Goal: Task Accomplishment & Management: Use online tool/utility

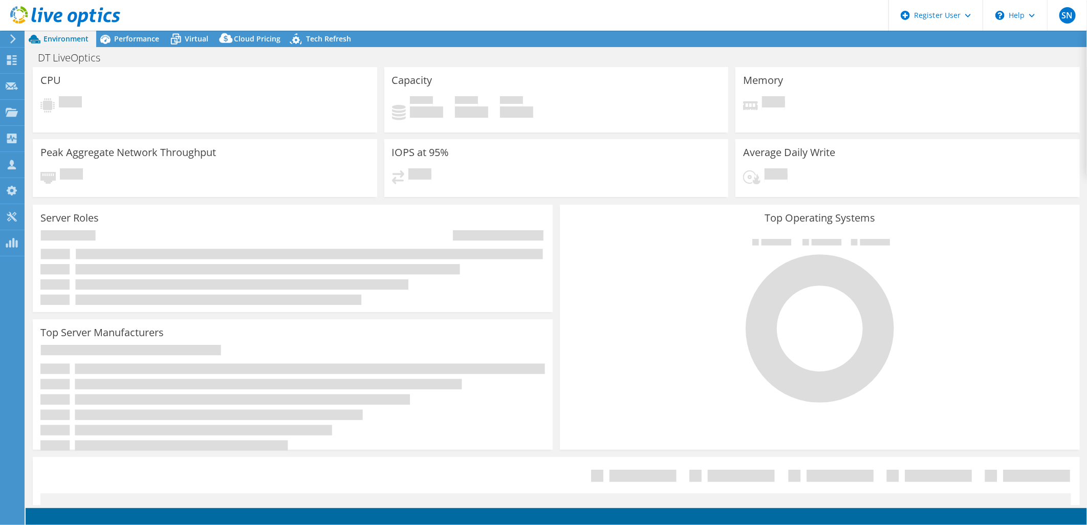
select select "USD"
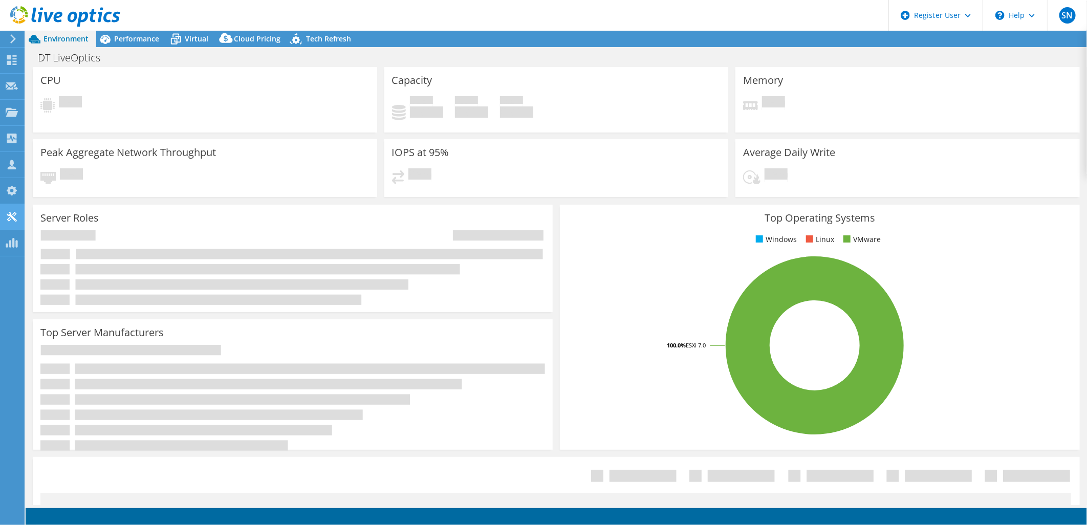
select select "USEast"
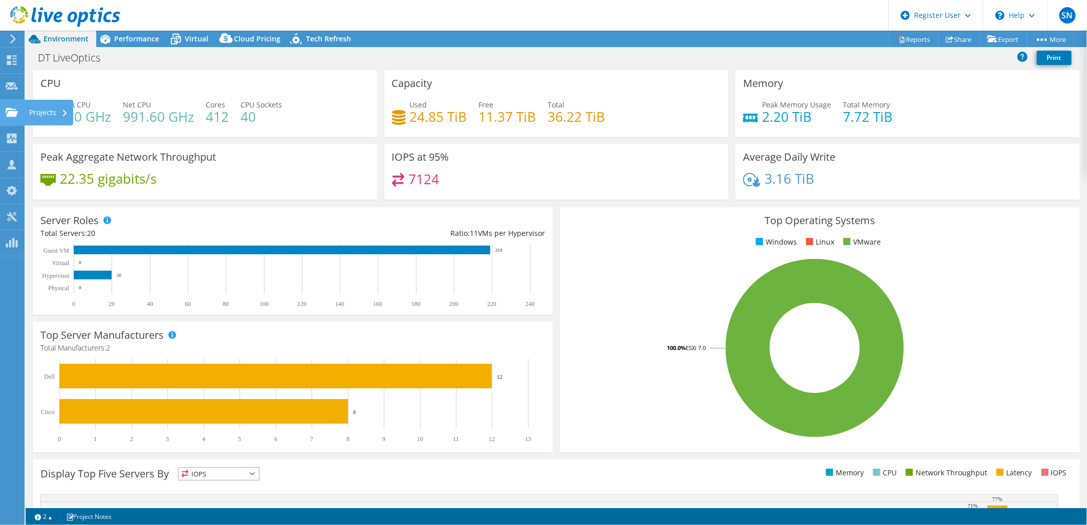
click at [8, 115] on use at bounding box center [12, 111] width 12 height 9
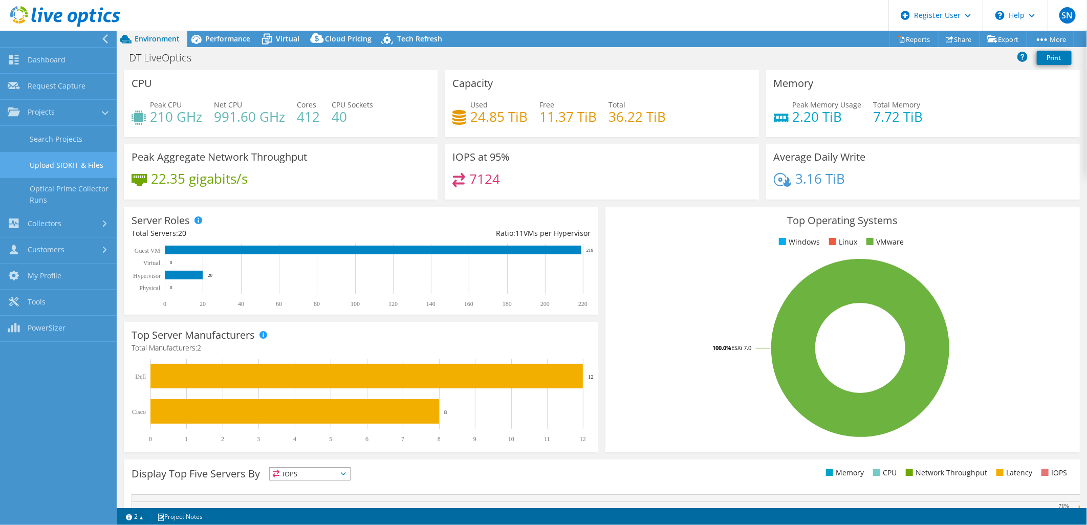
click at [63, 162] on link "Upload SIOKIT & Files" at bounding box center [58, 165] width 117 height 26
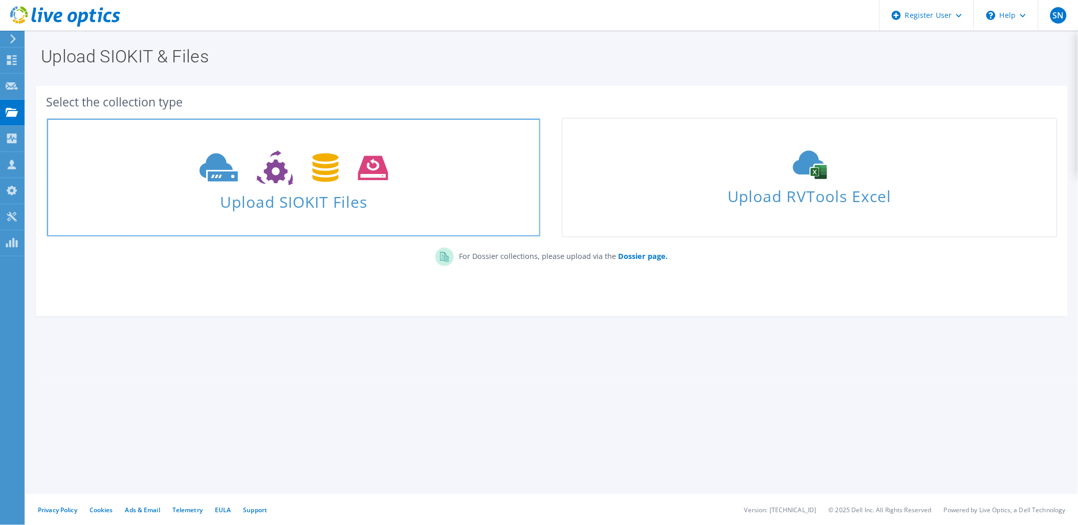
click at [254, 201] on span "Upload SIOKIT Files" at bounding box center [293, 199] width 493 height 22
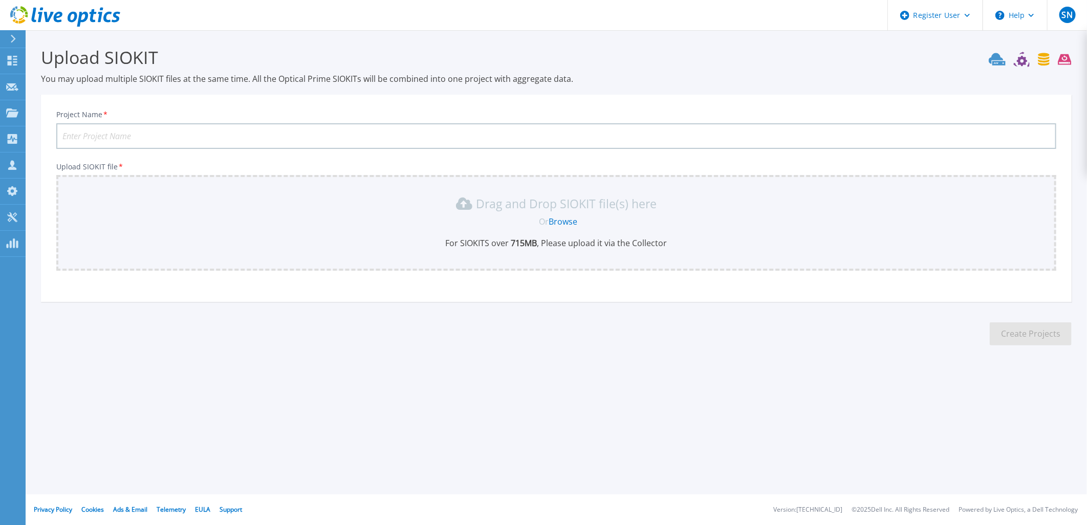
click at [138, 135] on input "Project Name *" at bounding box center [556, 136] width 1000 height 26
type input "Brattle Prod ESX"
click at [377, 216] on div "Or Browse" at bounding box center [558, 221] width 983 height 11
click at [572, 217] on link "Browse" at bounding box center [563, 221] width 29 height 11
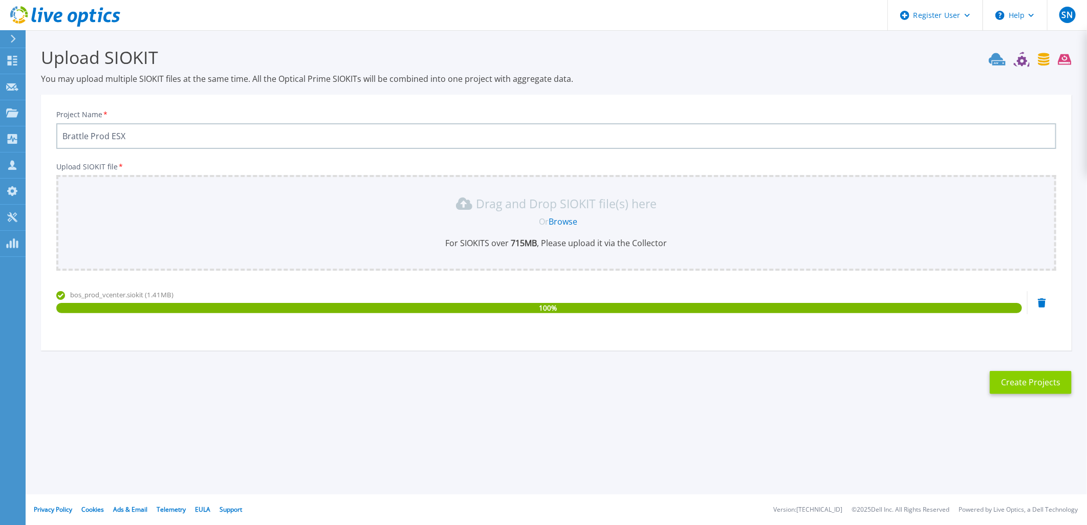
click at [1039, 382] on button "Create Projects" at bounding box center [1030, 382] width 82 height 23
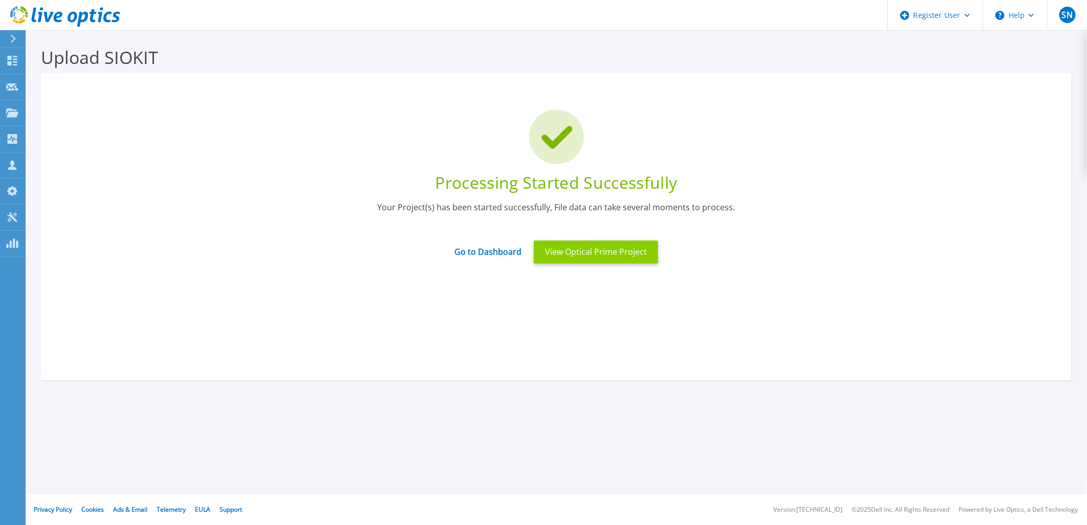
click at [576, 253] on button "View Optical Prime Project" at bounding box center [596, 251] width 124 height 23
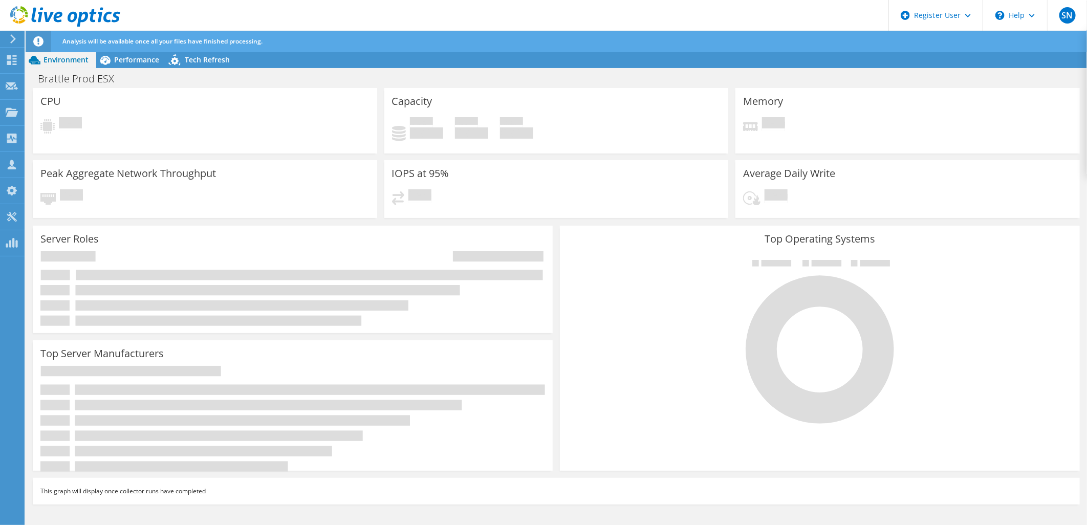
click at [417, 59] on div "Environment Performance Upgrades Tech Refresh" at bounding box center [556, 60] width 1061 height 16
click at [141, 62] on span "Performance" at bounding box center [136, 60] width 45 height 10
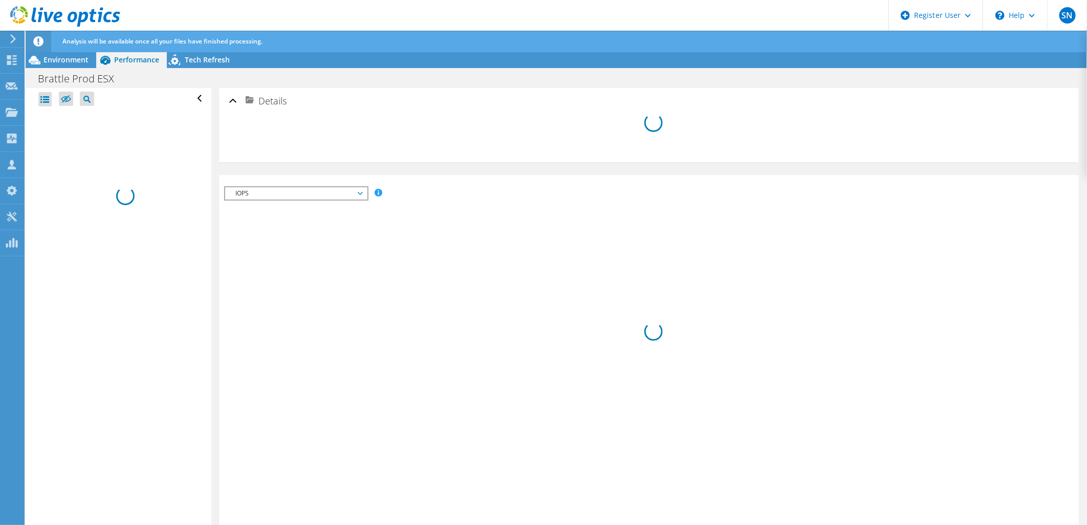
radio input "true"
radio input "false"
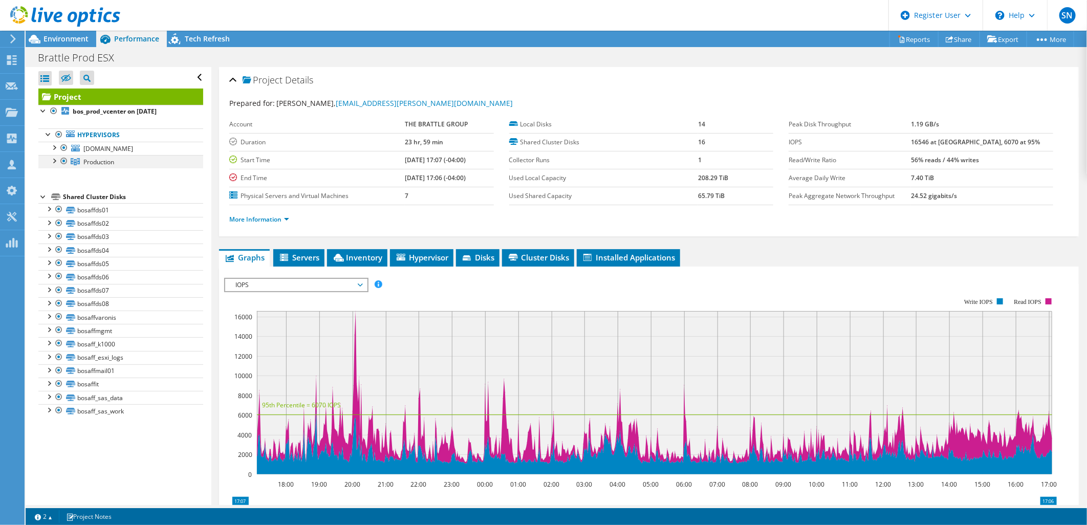
click at [56, 158] on div at bounding box center [54, 160] width 10 height 10
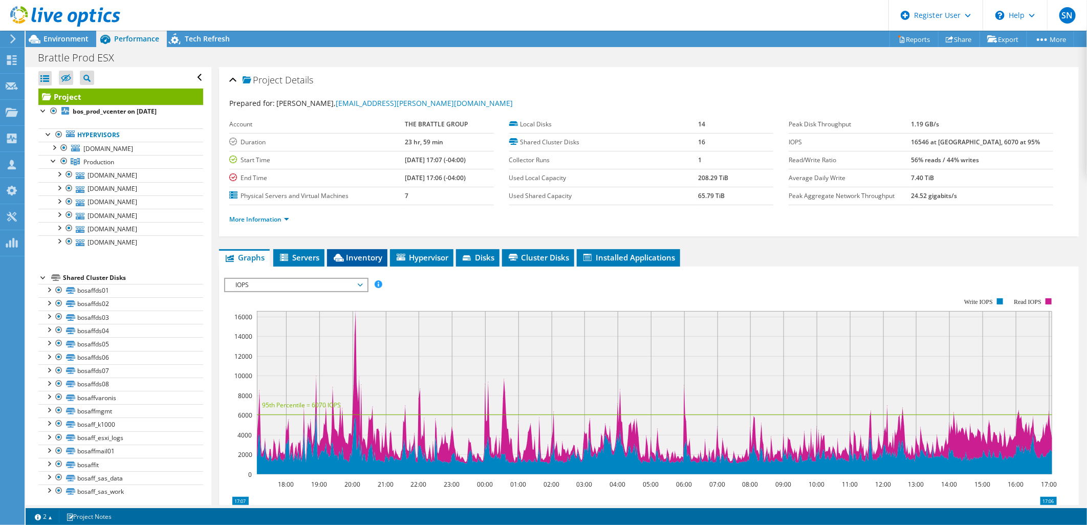
click at [355, 259] on span "Inventory" at bounding box center [357, 257] width 50 height 10
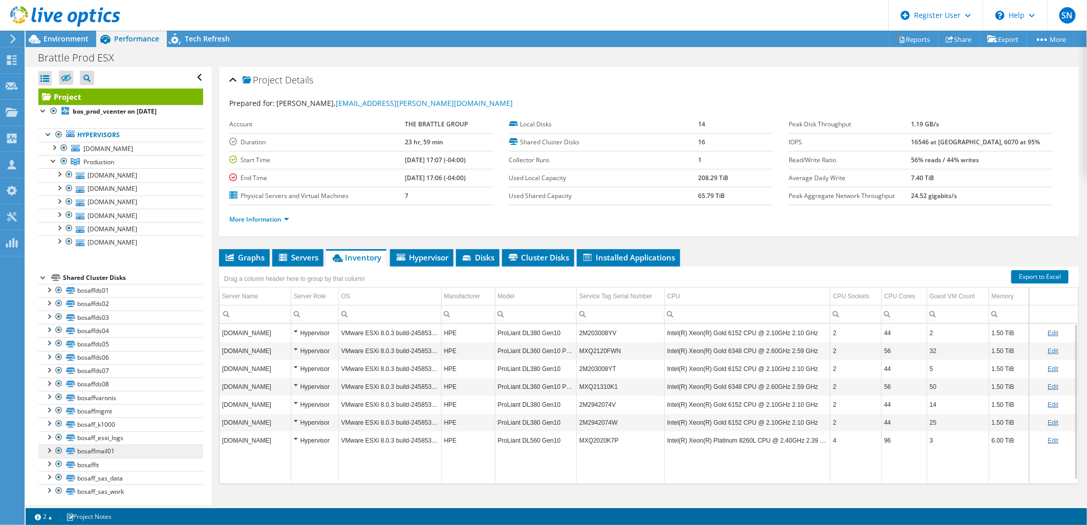
drag, startPoint x: 402, startPoint y: 471, endPoint x: 148, endPoint y: 456, distance: 253.7
click at [148, 456] on div "Open All Close All Hide Excluded Nodes Project Tree Filter" at bounding box center [556, 286] width 1061 height 438
click at [451, 466] on td "Data grid" at bounding box center [468, 465] width 54 height 33
click at [419, 442] on td "VMware ESXi 8.0.3 build-24585383" at bounding box center [389, 440] width 103 height 18
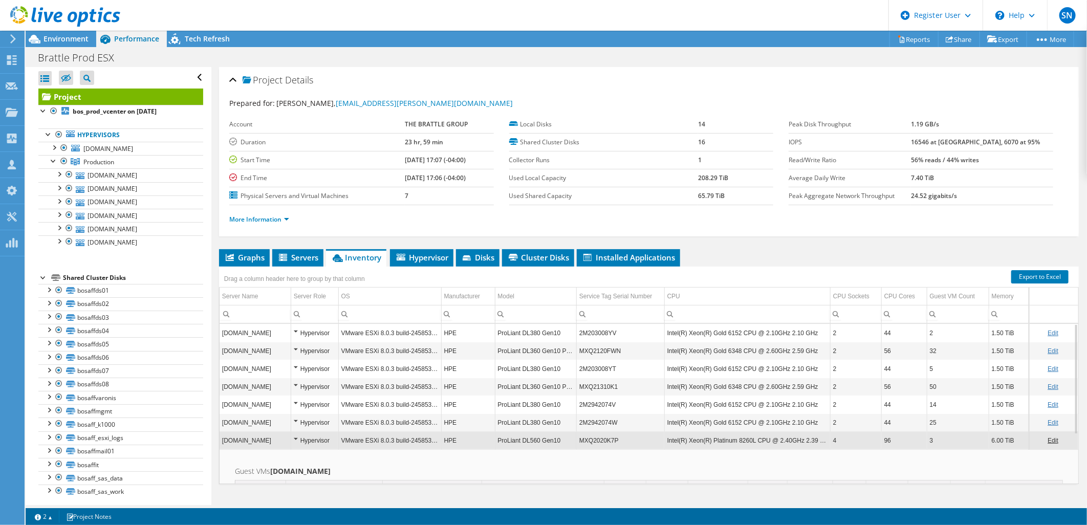
click at [404, 446] on td "VMware ESXi 8.0.3 build-24585383" at bounding box center [389, 440] width 103 height 18
click at [58, 35] on span "Environment" at bounding box center [65, 39] width 45 height 10
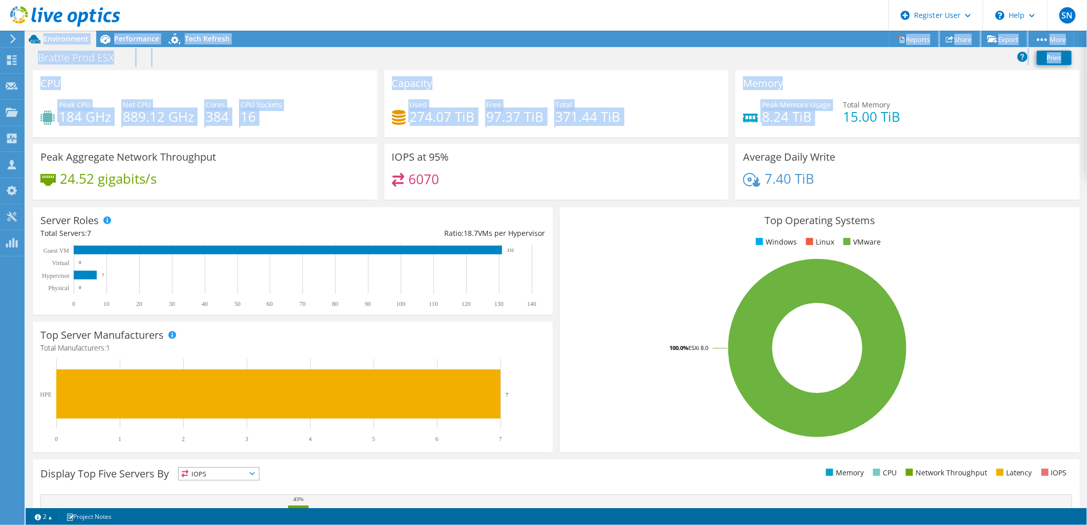
click at [1086, 129] on html "SN Dell User [PERSON_NAME] [PERSON_NAME][EMAIL_ADDRESS][PERSON_NAME][DOMAIN_NAM…" at bounding box center [543, 262] width 1087 height 525
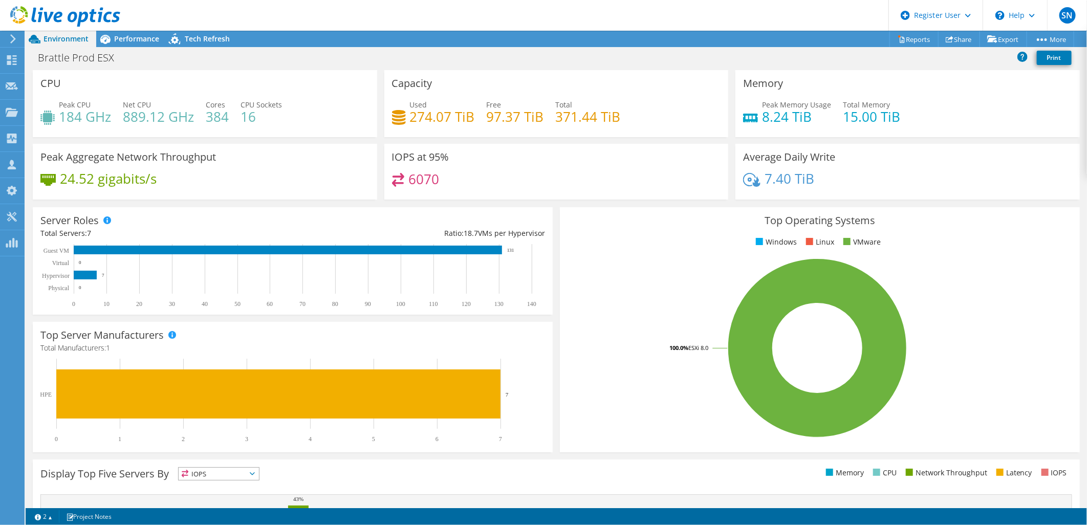
click at [636, 230] on div "Top Operating Systems Windows Linux VMware 100.0% ESXi 8.0" at bounding box center [820, 329] width 520 height 245
drag, startPoint x: 113, startPoint y: 39, endPoint x: 190, endPoint y: 78, distance: 85.8
click at [114, 39] on icon at bounding box center [105, 39] width 18 height 18
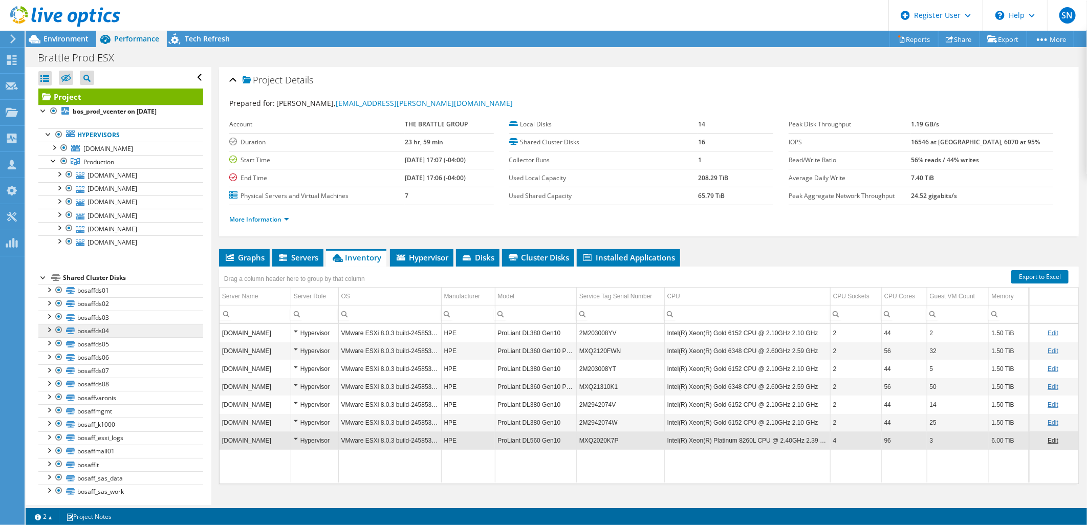
scroll to position [7, 0]
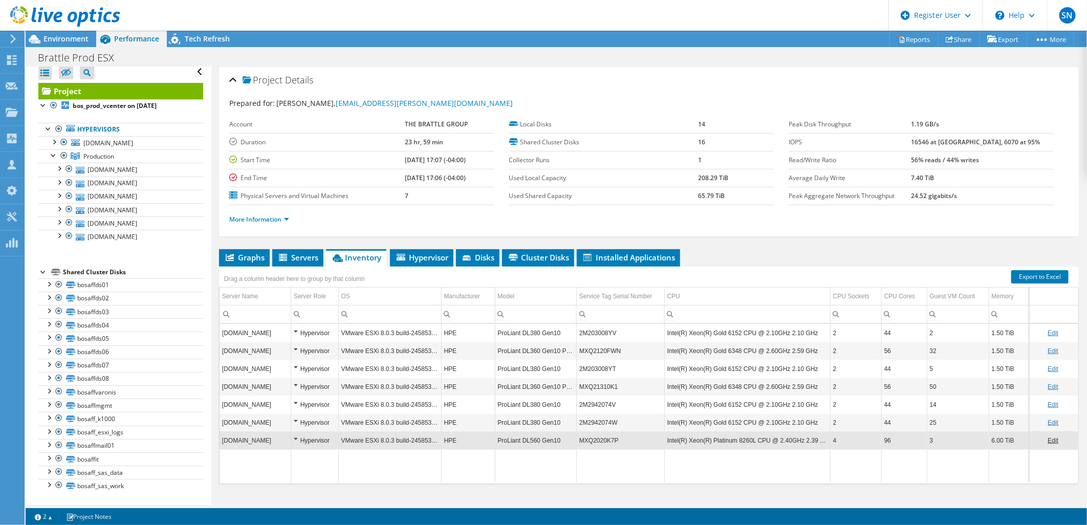
click at [207, 47] on div "Brattle Prod ESX Print" at bounding box center [556, 57] width 1061 height 20
click at [215, 41] on span "Tech Refresh" at bounding box center [207, 39] width 45 height 10
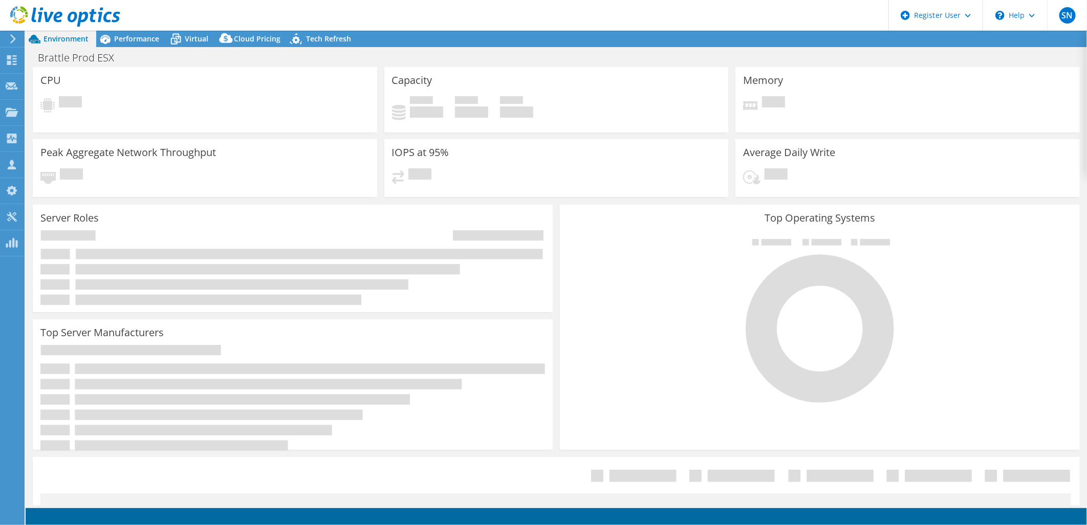
select select "USD"
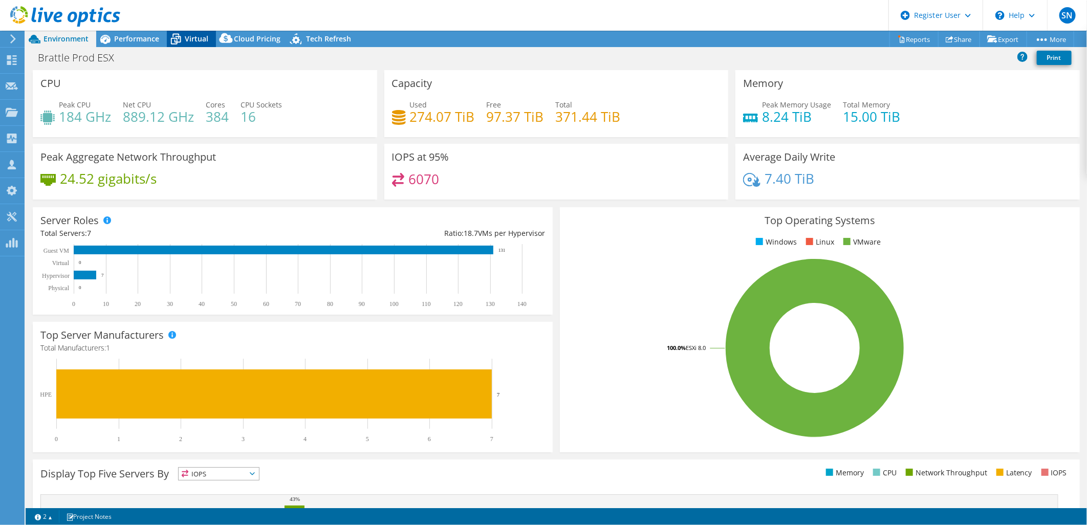
click at [187, 39] on span "Virtual" at bounding box center [197, 39] width 24 height 10
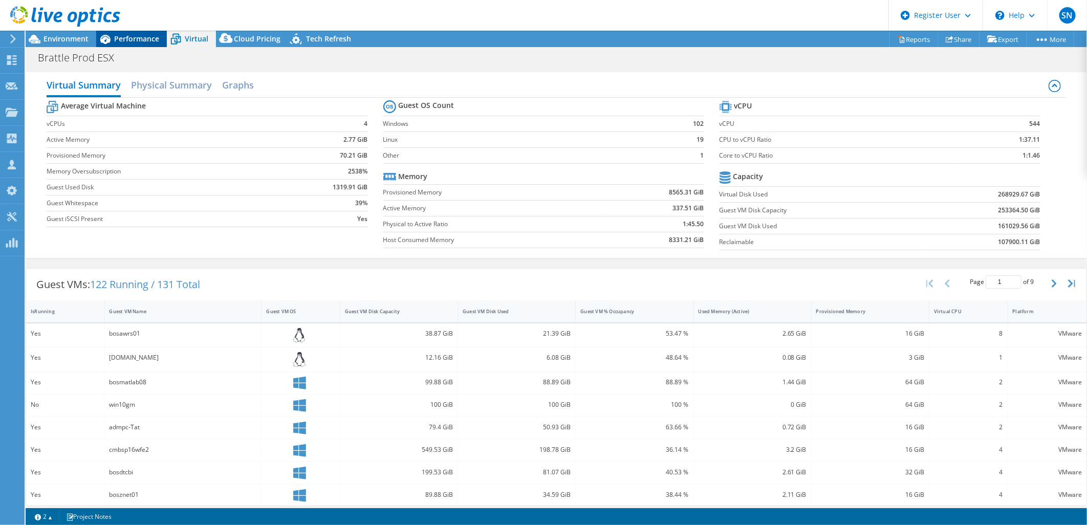
click at [153, 42] on span "Performance" at bounding box center [136, 39] width 45 height 10
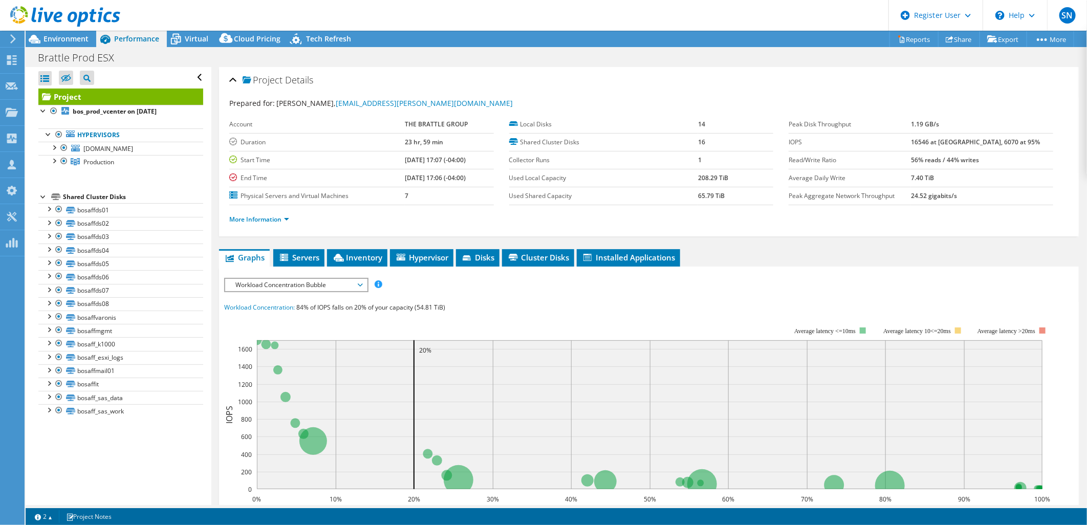
click at [262, 273] on div "IOPS Disk Throughput IO Size Latency Queue Depth CPU Percentage Memory Page Fau…" at bounding box center [648, 465] width 849 height 384
click at [262, 279] on span "Workload Concentration Bubble" at bounding box center [295, 285] width 131 height 12
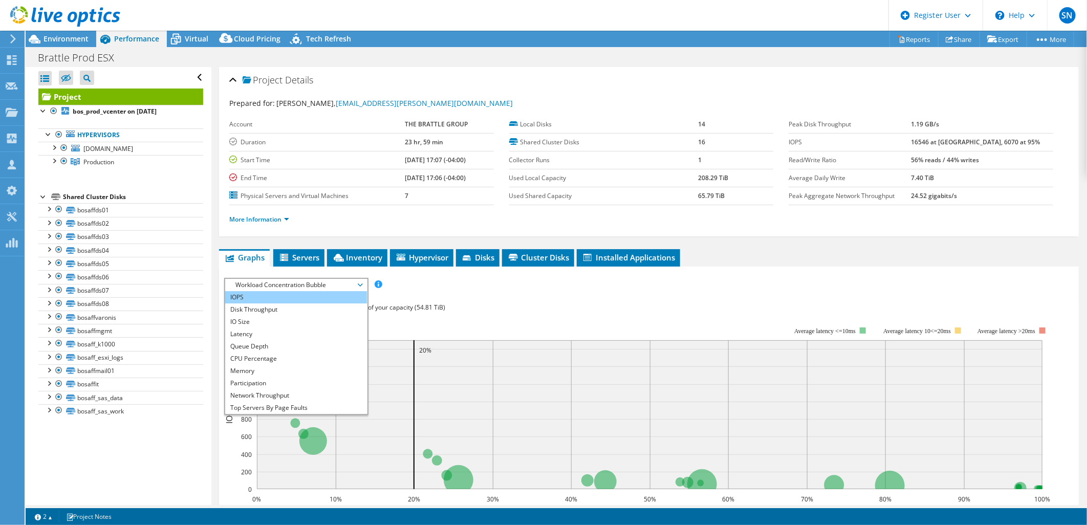
click at [253, 294] on li "IOPS" at bounding box center [296, 297] width 142 height 12
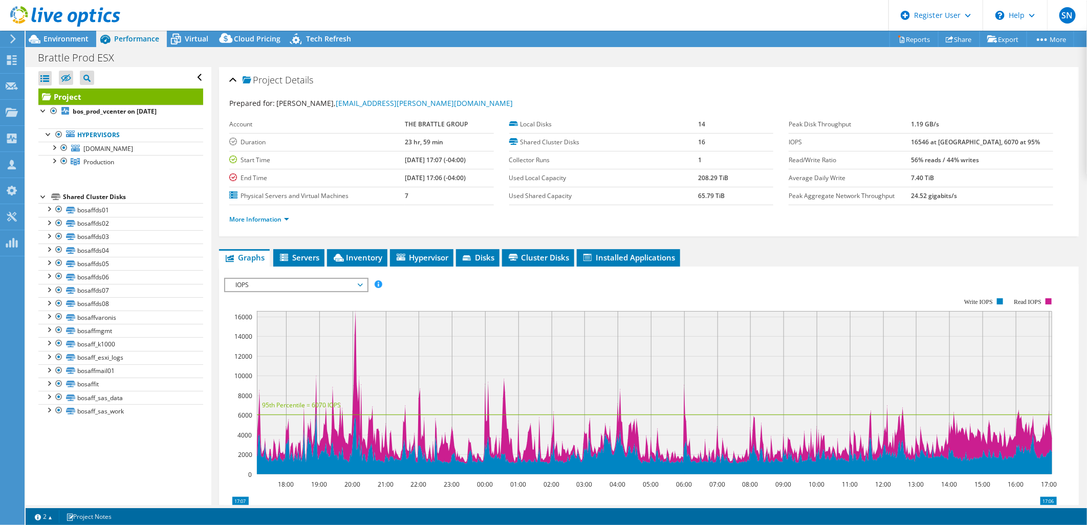
click at [347, 281] on span "IOPS" at bounding box center [295, 285] width 131 height 12
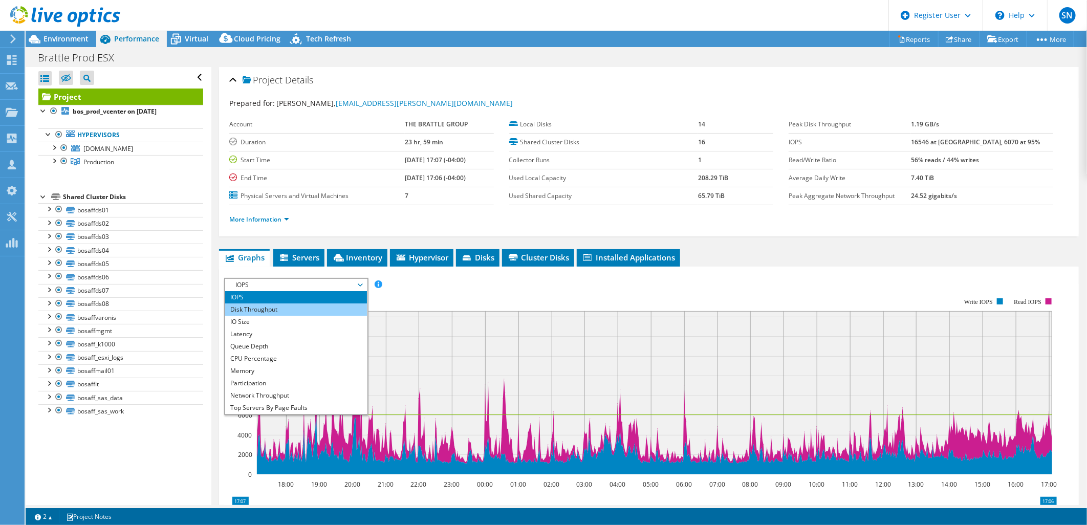
click at [307, 306] on li "Disk Throughput" at bounding box center [296, 309] width 142 height 12
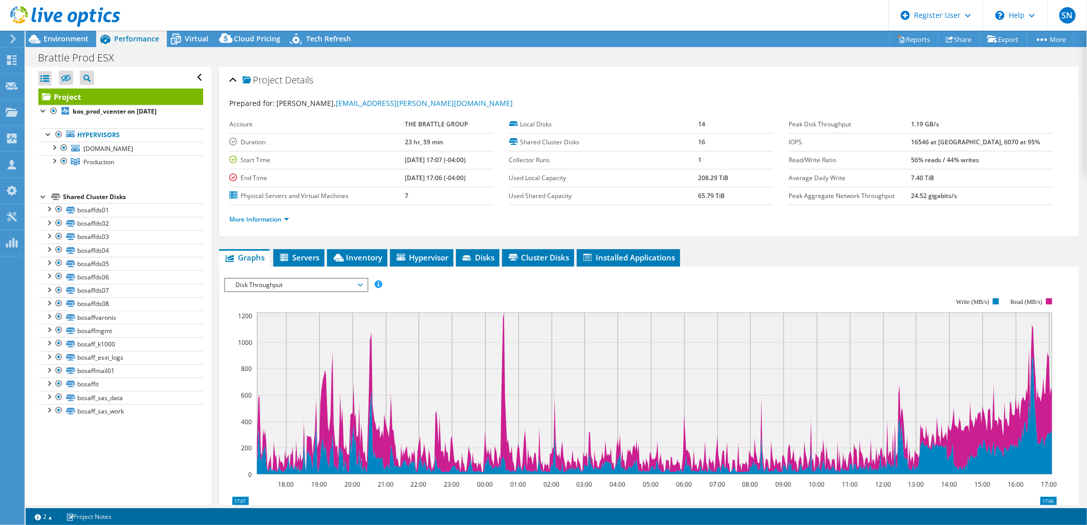
click at [316, 284] on span "Disk Throughput" at bounding box center [295, 285] width 131 height 12
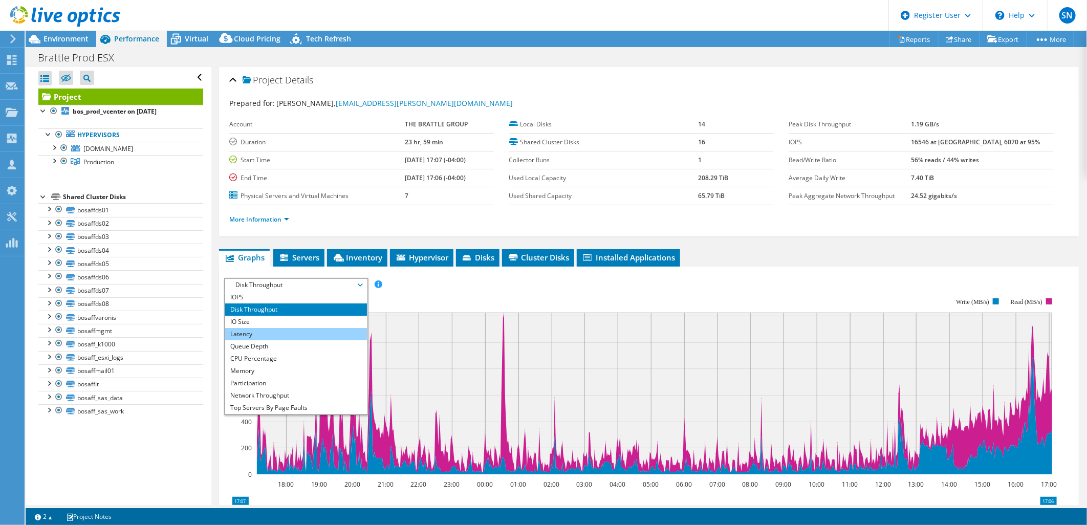
click at [294, 334] on li "Latency" at bounding box center [296, 334] width 142 height 12
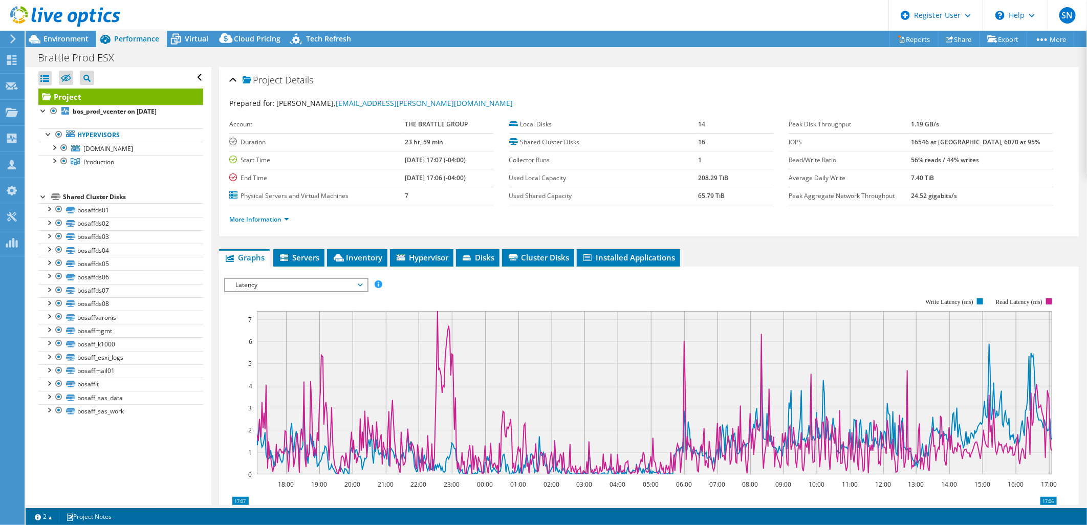
click at [276, 280] on span "Latency" at bounding box center [295, 285] width 131 height 12
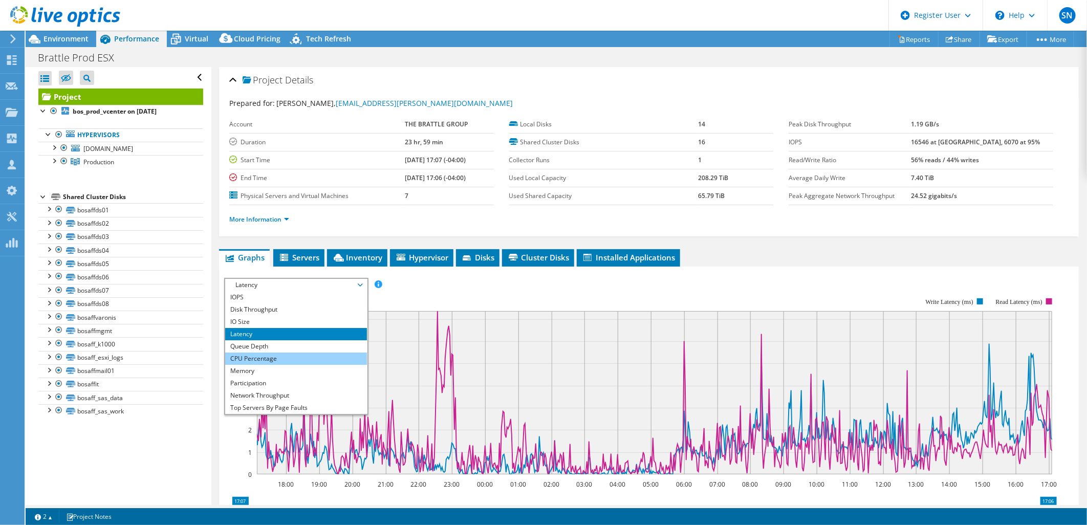
click at [270, 353] on li "CPU Percentage" at bounding box center [296, 359] width 142 height 12
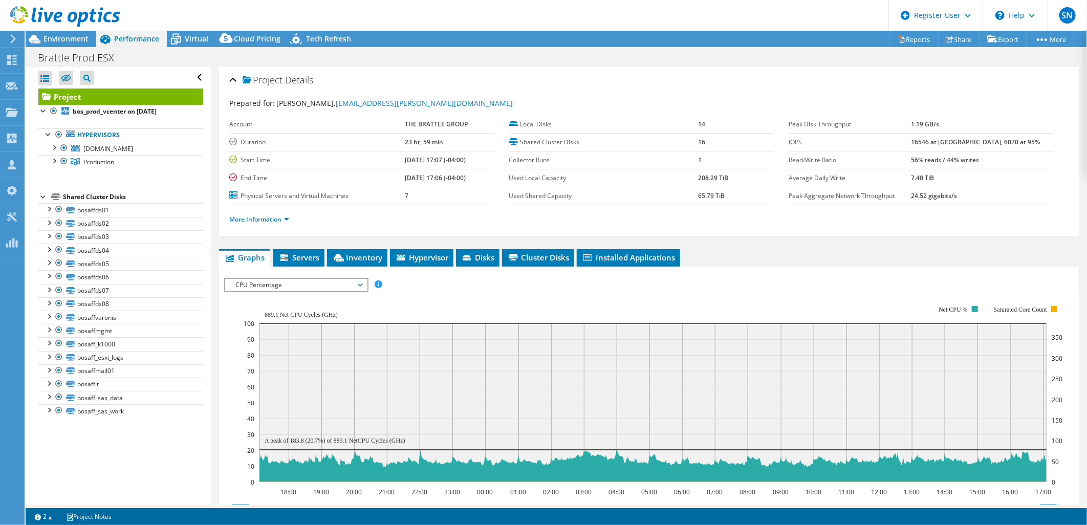
click at [279, 279] on span "CPU Percentage" at bounding box center [295, 285] width 131 height 12
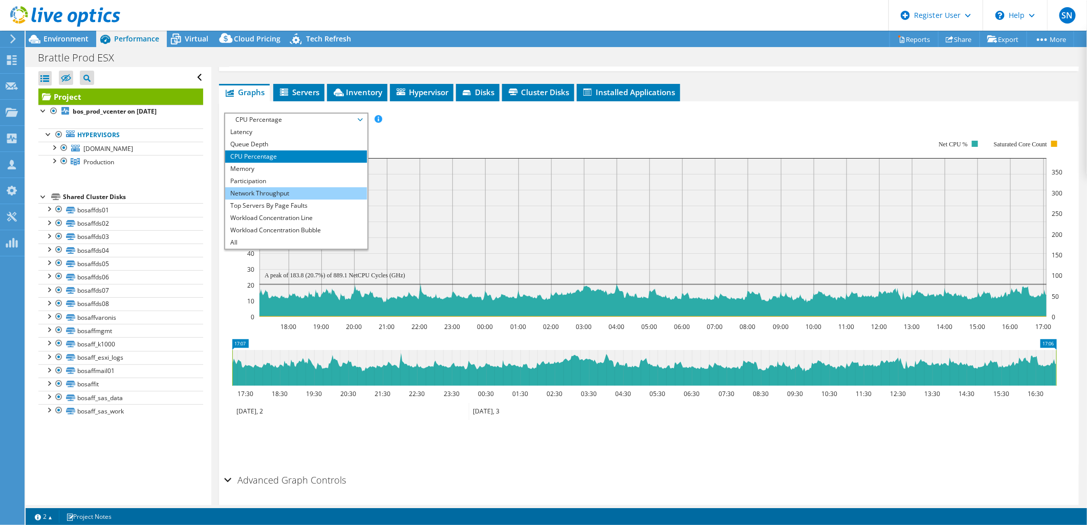
scroll to position [170, 0]
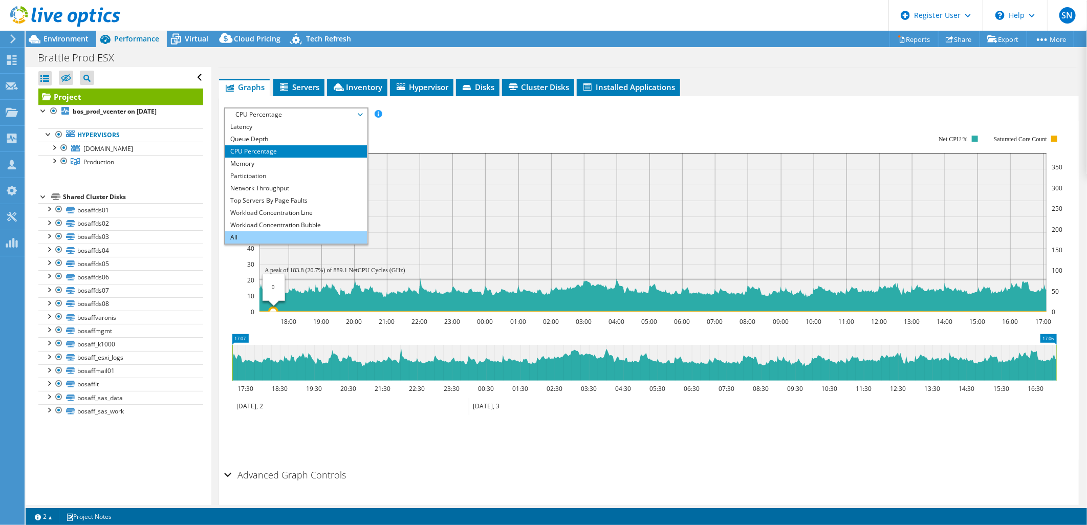
click at [259, 234] on li "All" at bounding box center [296, 237] width 142 height 12
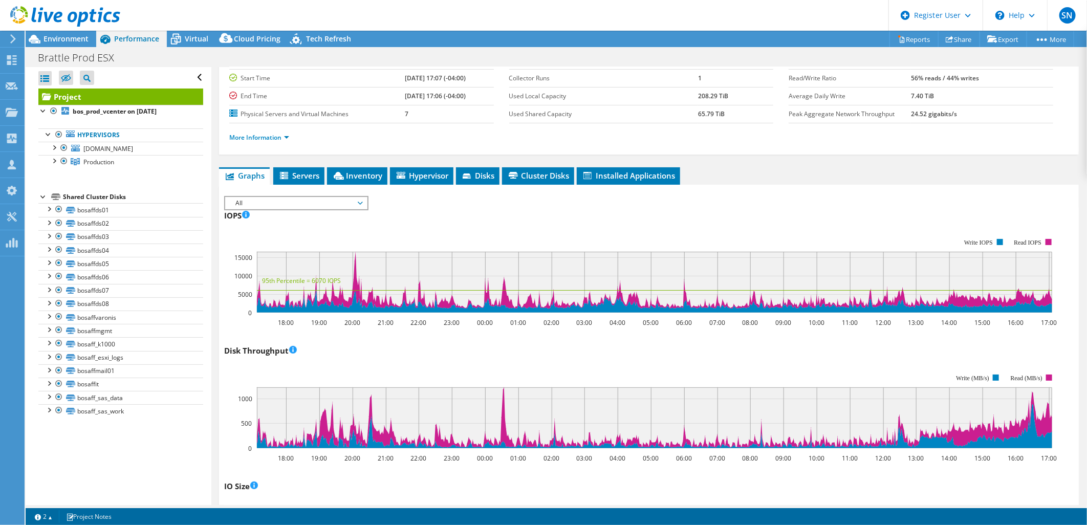
scroll to position [0, 0]
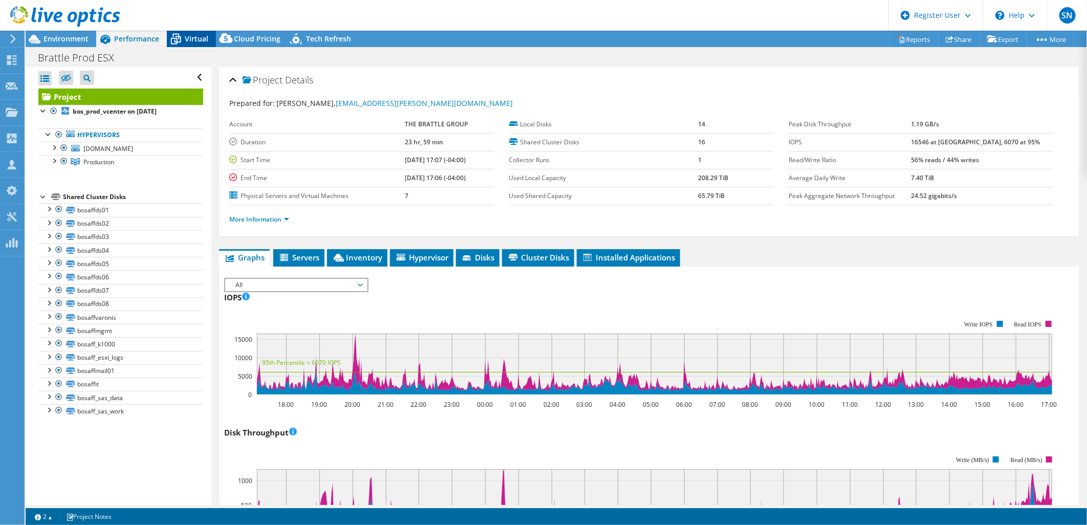
click at [185, 35] on span "Virtual" at bounding box center [197, 39] width 24 height 10
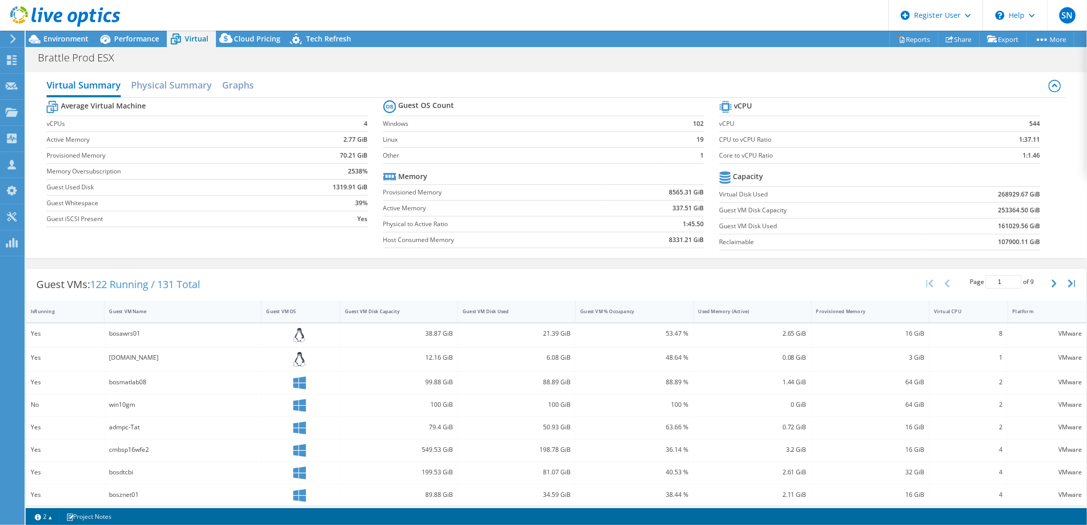
click at [971, 175] on td at bounding box center [981, 178] width 118 height 18
drag, startPoint x: 1011, startPoint y: 149, endPoint x: 1086, endPoint y: 166, distance: 77.1
click at [1086, 166] on html "SN Dell User [PERSON_NAME] [PERSON_NAME][EMAIL_ADDRESS][PERSON_NAME][DOMAIN_NAM…" at bounding box center [543, 262] width 1087 height 525
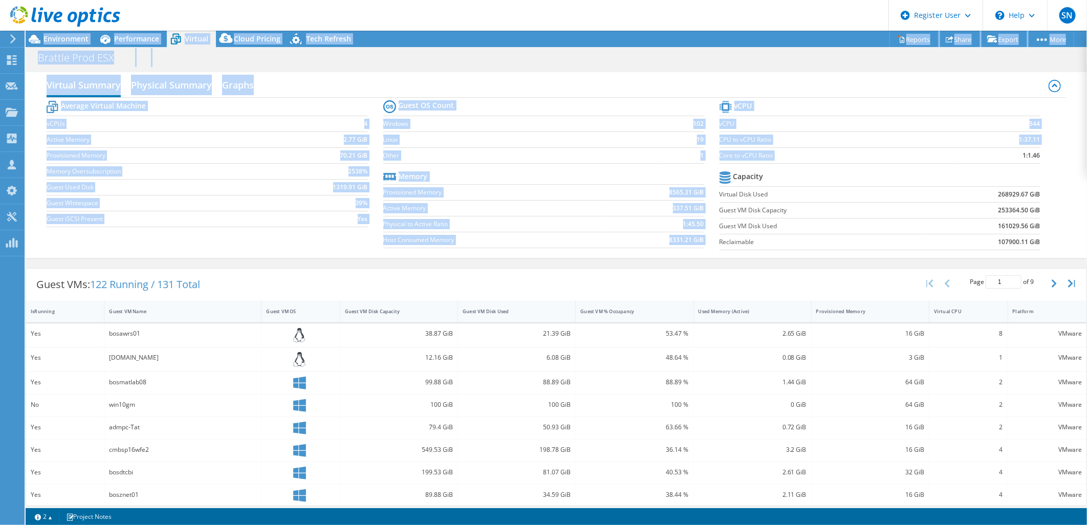
drag, startPoint x: 1086, startPoint y: 166, endPoint x: 931, endPoint y: 149, distance: 155.9
click at [927, 152] on label "Core to vCPU Ratio" at bounding box center [837, 155] width 236 height 10
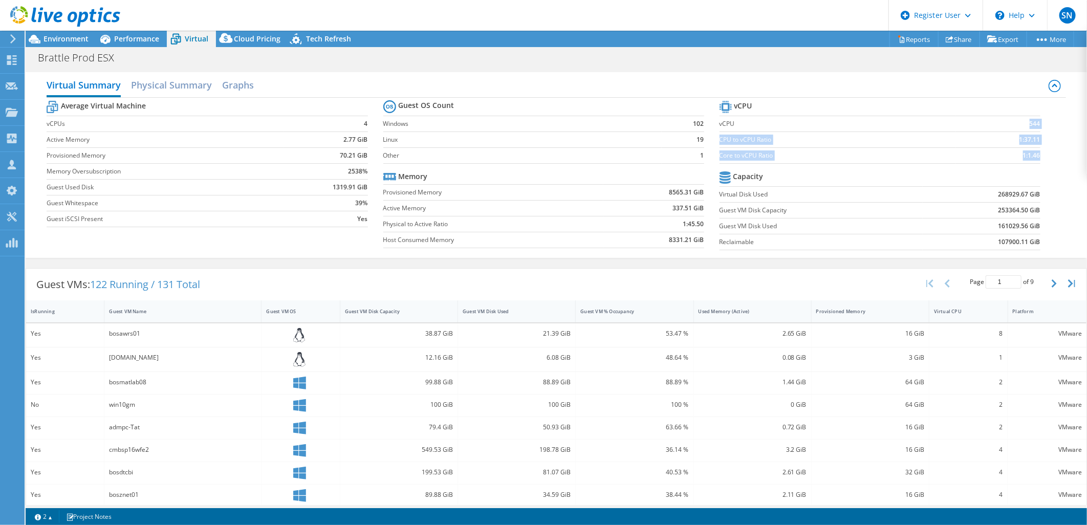
drag, startPoint x: 1003, startPoint y: 123, endPoint x: 1047, endPoint y: 136, distance: 46.5
click at [1048, 136] on div "Average Virtual Machine vCPUs 4 Active Memory 2.77 GiB Provisioned Memory 70.21…" at bounding box center [556, 177] width 1019 height 158
drag, startPoint x: 1047, startPoint y: 136, endPoint x: 888, endPoint y: 196, distance: 170.2
click at [888, 196] on label "Virtual Disk Used" at bounding box center [821, 194] width 204 height 10
click at [63, 39] on span "Environment" at bounding box center [65, 39] width 45 height 10
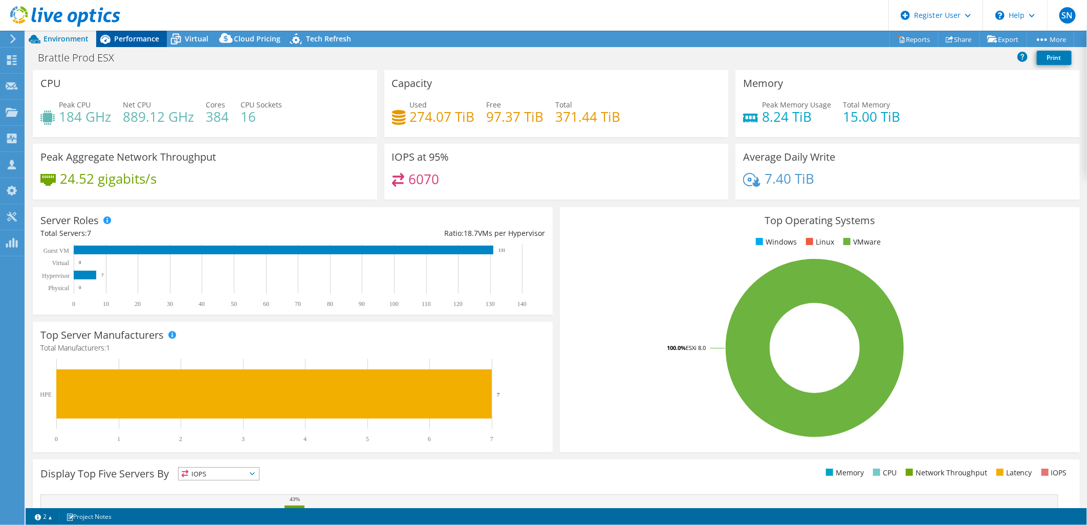
click at [126, 32] on div "Performance" at bounding box center [131, 39] width 71 height 16
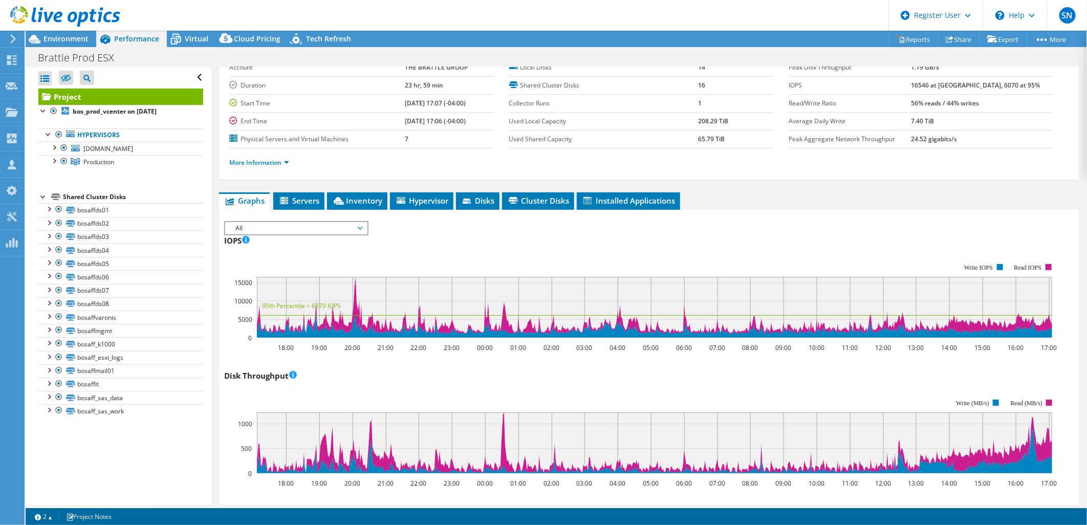
drag, startPoint x: 340, startPoint y: 200, endPoint x: 545, endPoint y: 226, distance: 207.3
click at [340, 197] on icon at bounding box center [339, 201] width 10 height 8
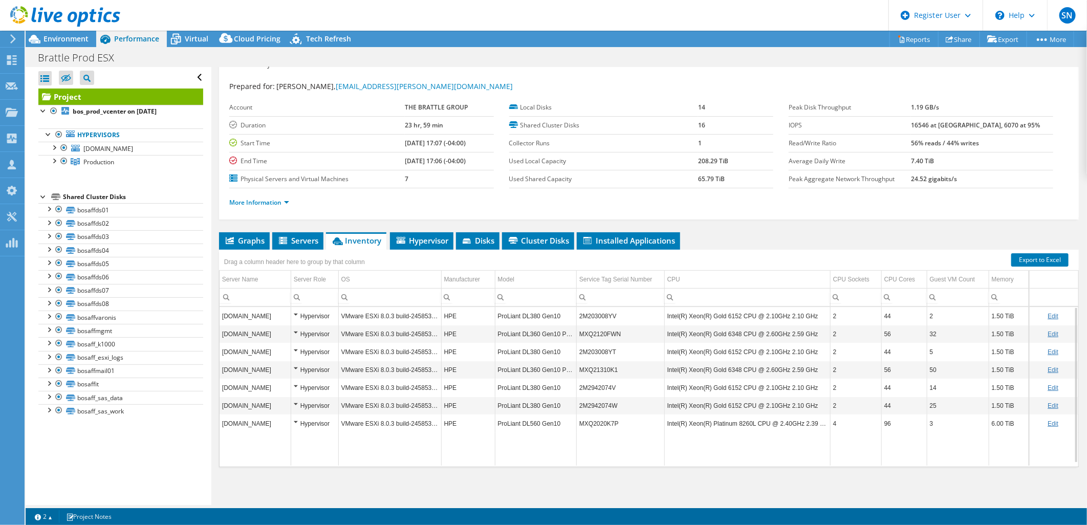
click at [641, 401] on td "2M2942074W" at bounding box center [621, 406] width 88 height 18
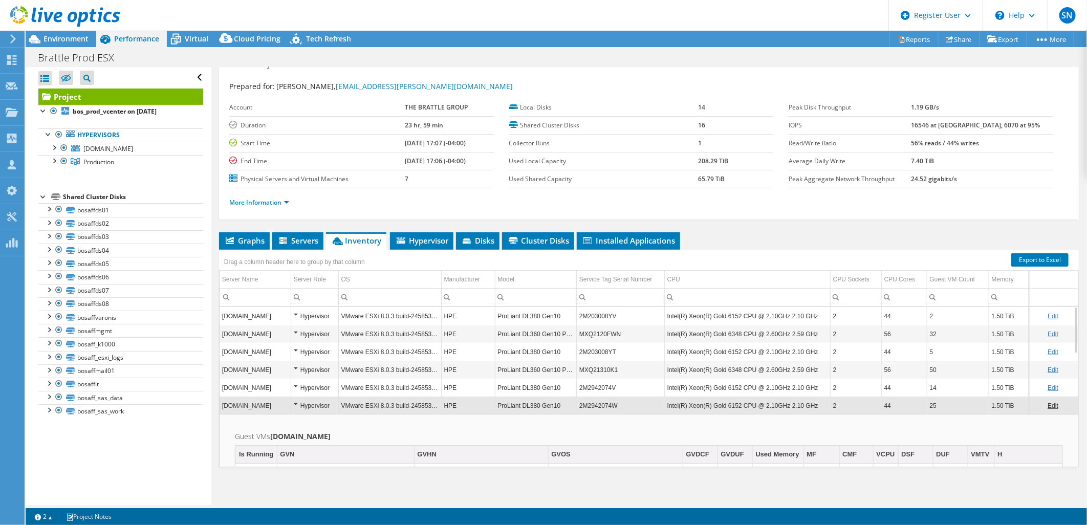
drag, startPoint x: 601, startPoint y: 420, endPoint x: 232, endPoint y: 371, distance: 372.0
click at [233, 371] on div "[DOMAIN_NAME] Hypervisor VMware ESXi 8.0.3 build-24585383 HPE ProLiant DL380 Ge…" at bounding box center [649, 386] width 860 height 161
click at [473, 325] on td "HPE" at bounding box center [468, 334] width 54 height 18
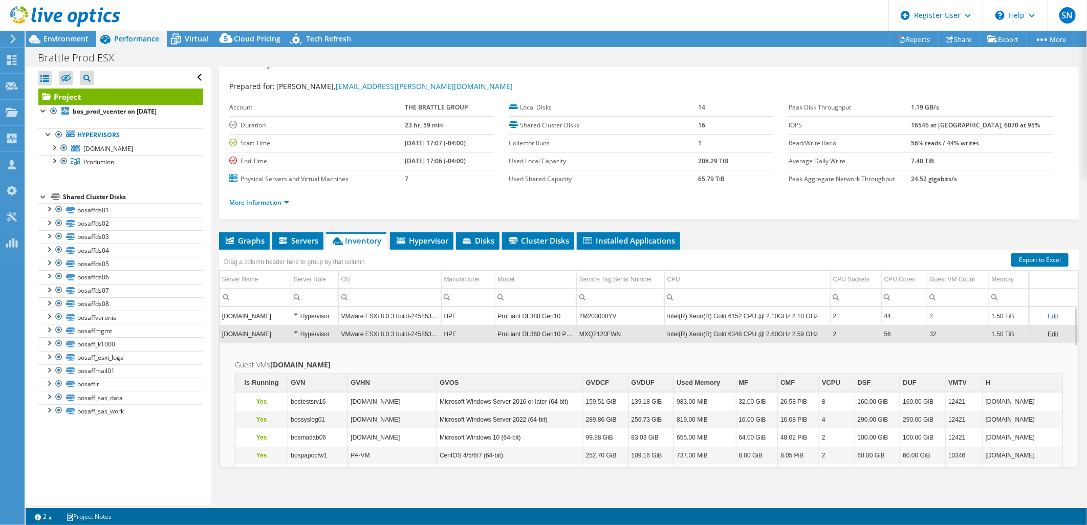
click at [762, 315] on td "Intel(R) Xeon(R) Gold 6152 CPU @ 2.10GHz 2.10 GHz" at bounding box center [747, 316] width 166 height 18
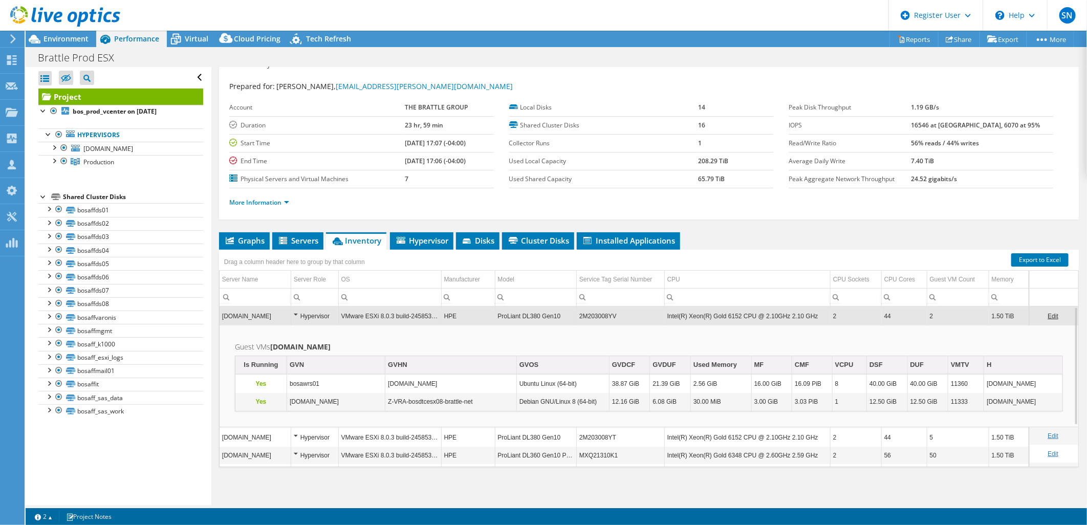
click at [755, 315] on td "Intel(R) Xeon(R) Gold 6152 CPU @ 2.10GHz 2.10 GHz" at bounding box center [747, 316] width 166 height 18
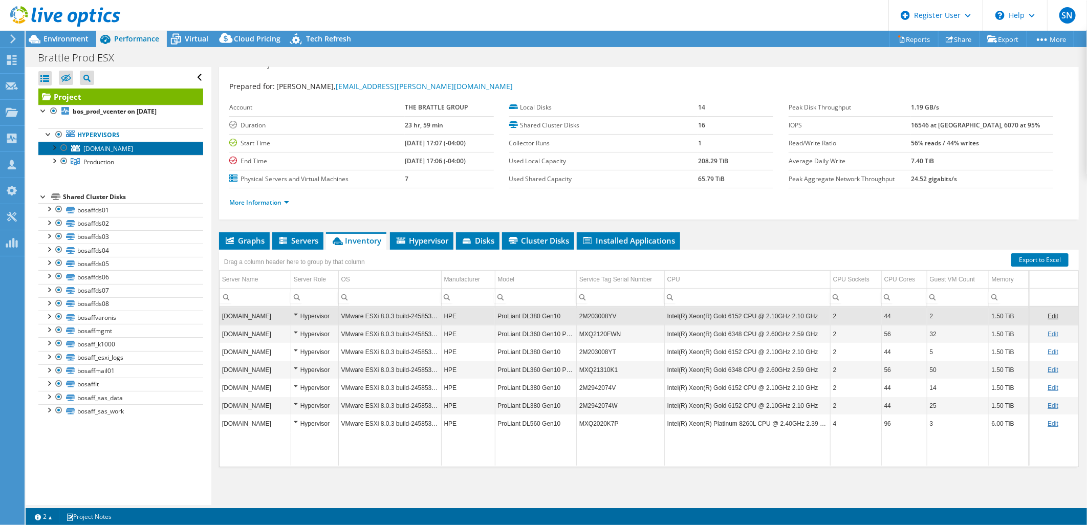
drag, startPoint x: 139, startPoint y: 151, endPoint x: 150, endPoint y: 154, distance: 11.5
click at [133, 151] on span "[DOMAIN_NAME]" at bounding box center [108, 148] width 50 height 9
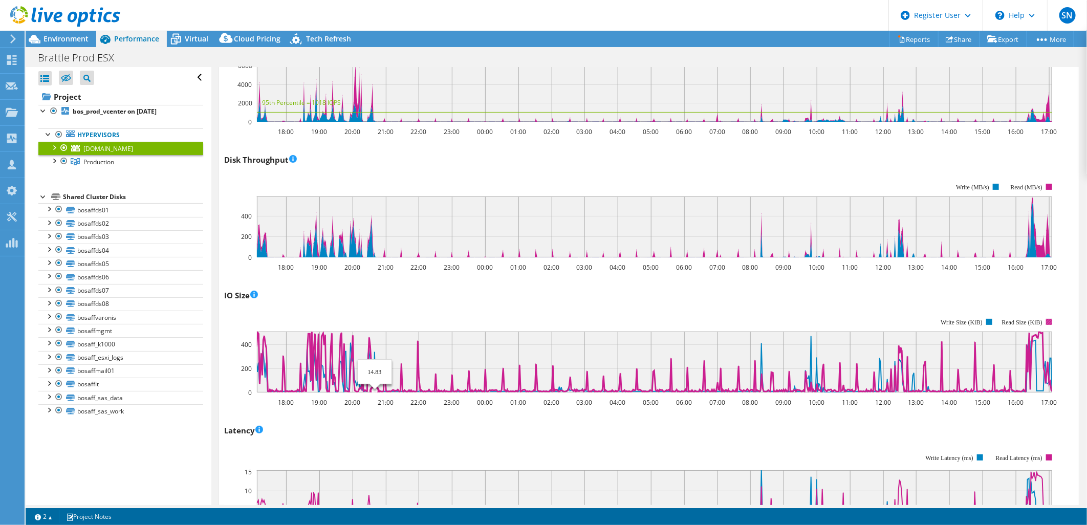
scroll to position [74, 0]
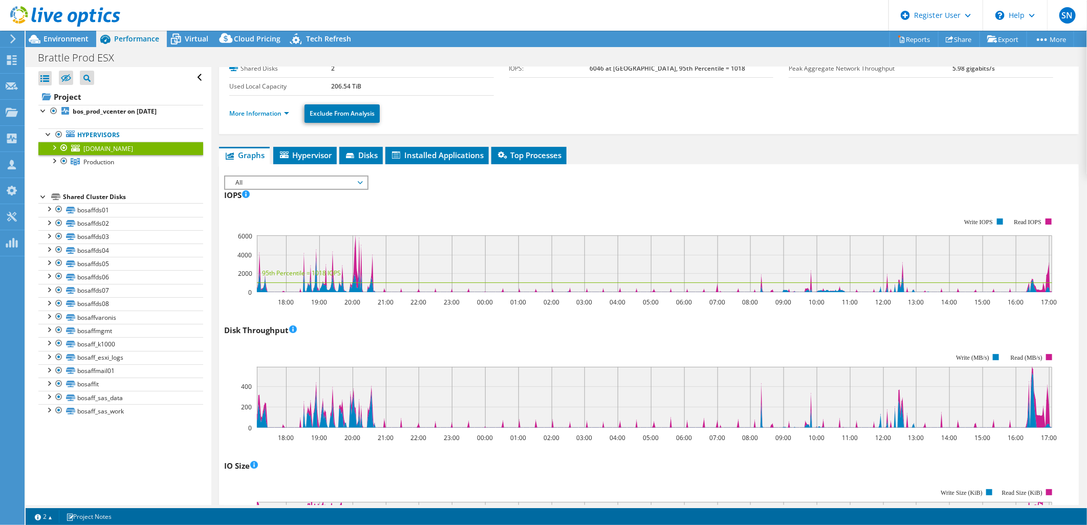
click at [287, 180] on span "All" at bounding box center [295, 183] width 131 height 12
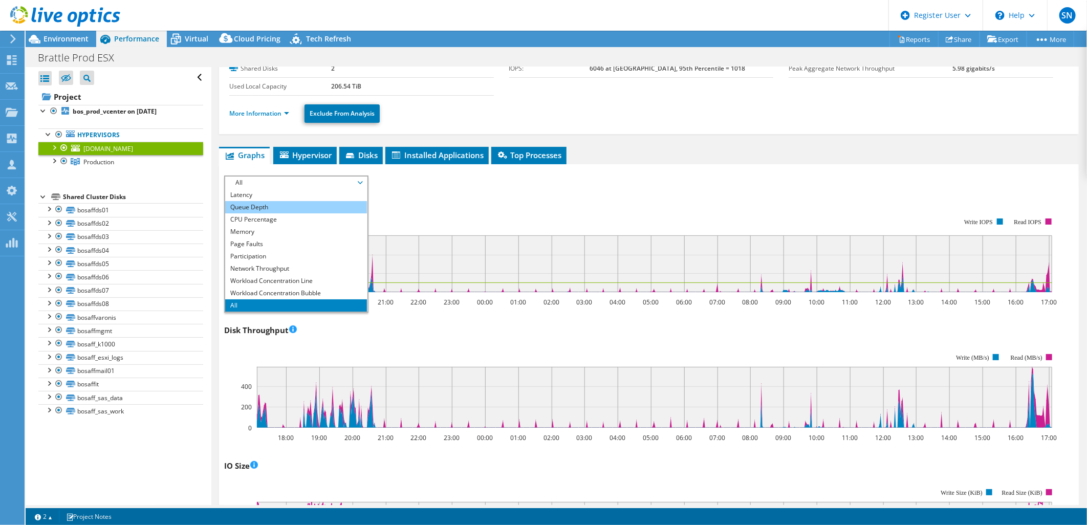
scroll to position [0, 0]
click at [282, 201] on li "Disk Throughput" at bounding box center [296, 207] width 142 height 12
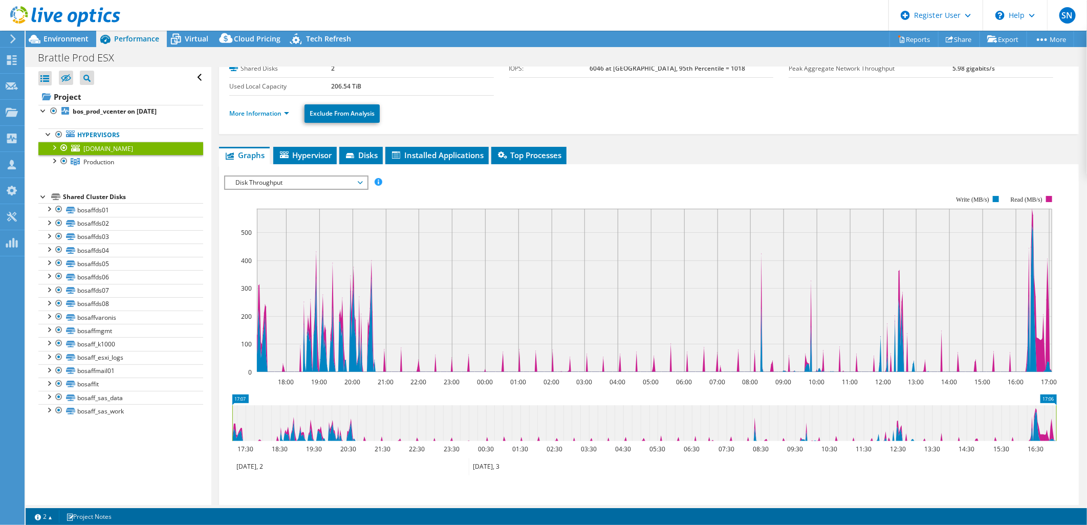
click at [285, 177] on span "Disk Throughput" at bounding box center [295, 183] width 131 height 12
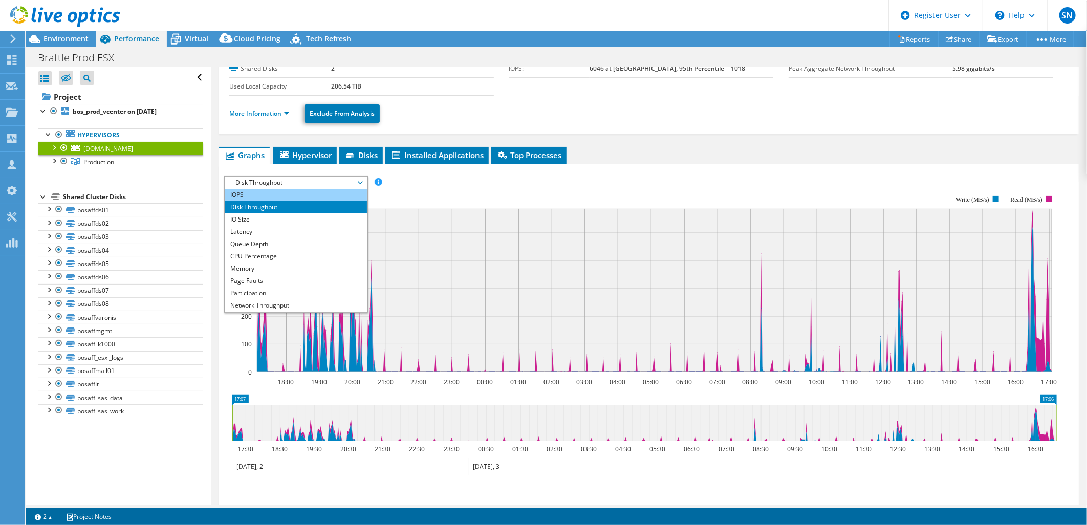
click at [278, 191] on li "IOPS" at bounding box center [296, 195] width 142 height 12
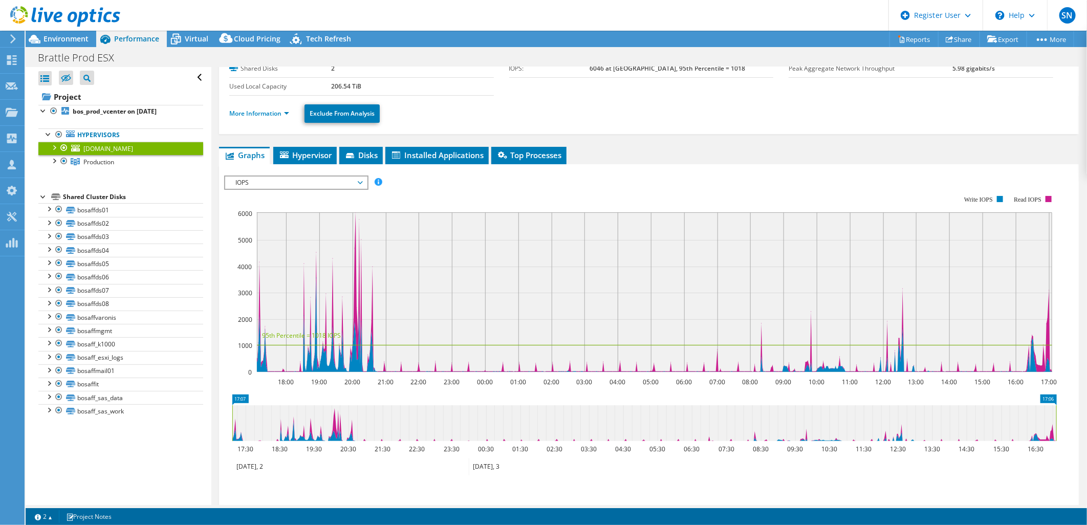
click at [346, 181] on span "IOPS" at bounding box center [295, 183] width 131 height 12
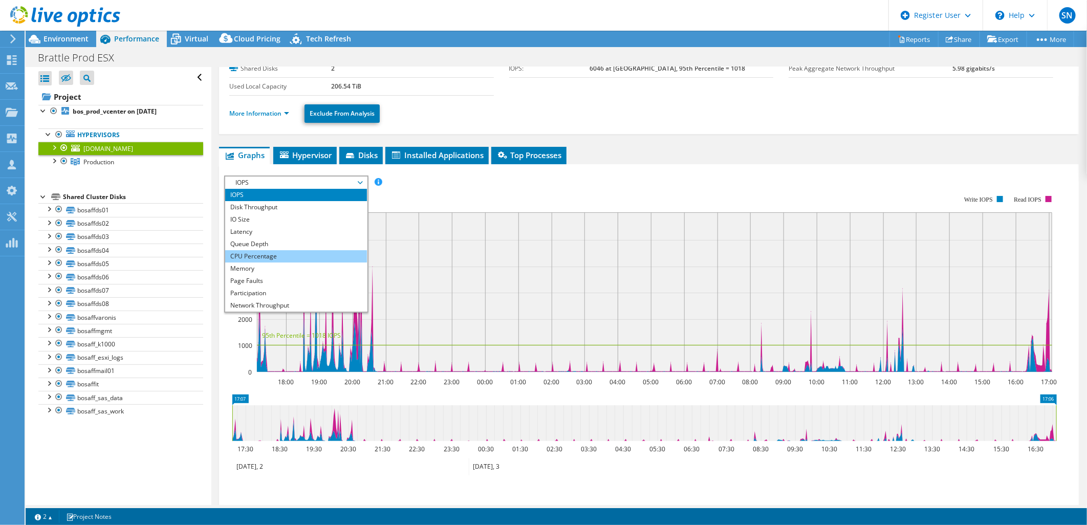
click at [267, 250] on li "CPU Percentage" at bounding box center [296, 256] width 142 height 12
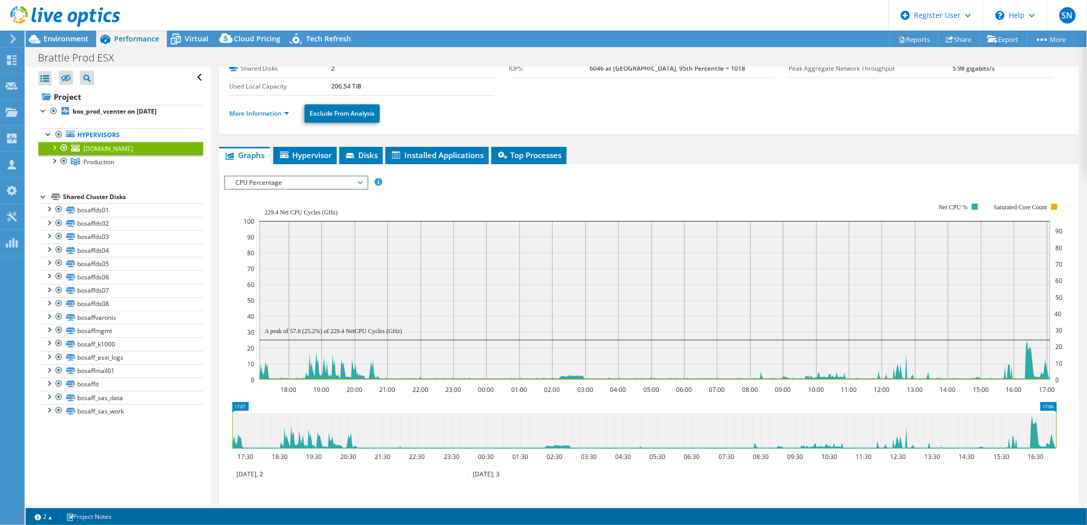
click at [321, 180] on span "CPU Percentage" at bounding box center [295, 183] width 131 height 12
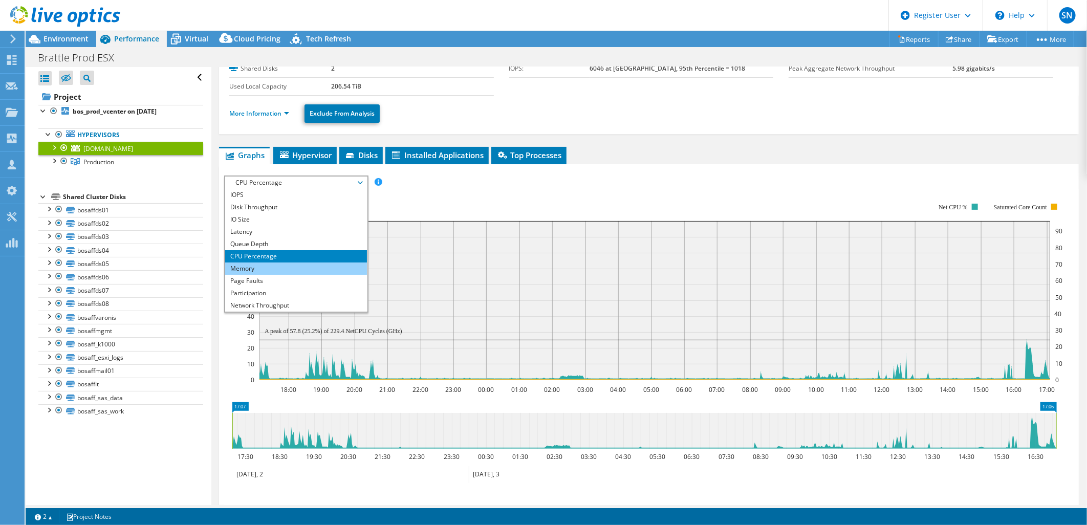
click at [303, 266] on li "Memory" at bounding box center [296, 268] width 142 height 12
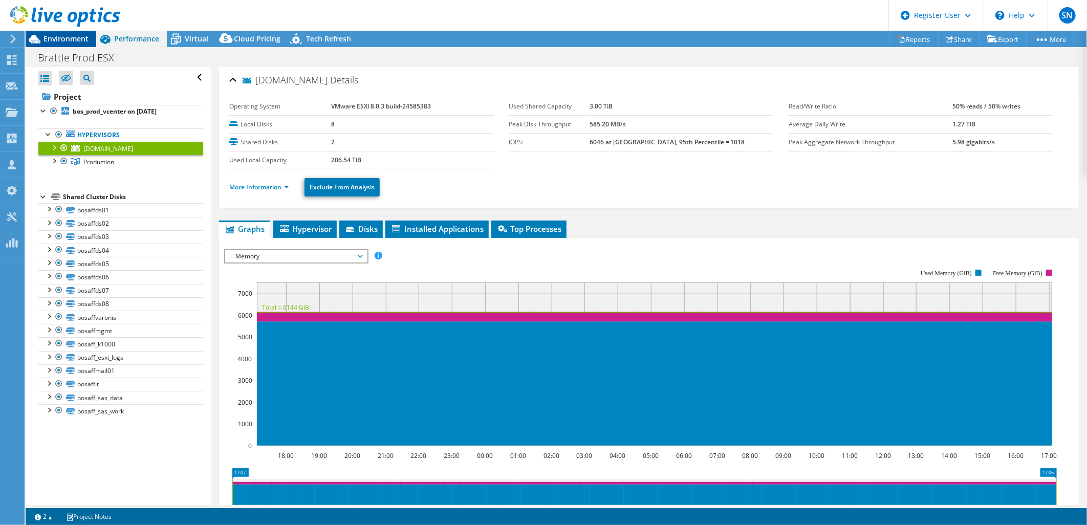
click at [64, 42] on span "Environment" at bounding box center [65, 39] width 45 height 10
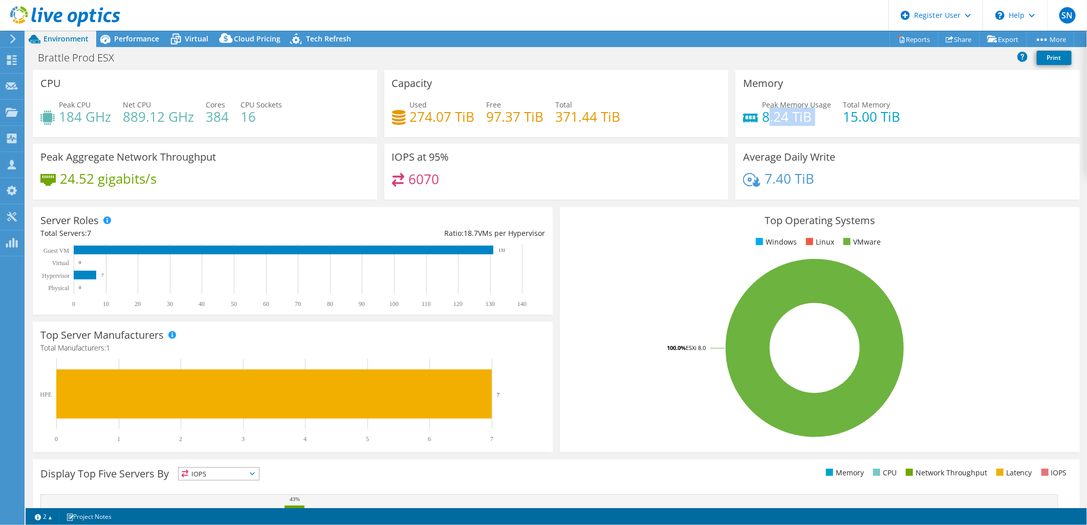
drag, startPoint x: 767, startPoint y: 123, endPoint x: 860, endPoint y: 128, distance: 92.7
click at [848, 126] on div "Peak Memory Usage 8.24 TiB Total Memory 15.00 TiB" at bounding box center [907, 115] width 329 height 33
drag, startPoint x: 860, startPoint y: 128, endPoint x: 855, endPoint y: 168, distance: 40.2
click at [855, 168] on div "Average Daily Write 7.40 TiB" at bounding box center [907, 172] width 344 height 56
click at [121, 38] on span "Performance" at bounding box center [136, 39] width 45 height 10
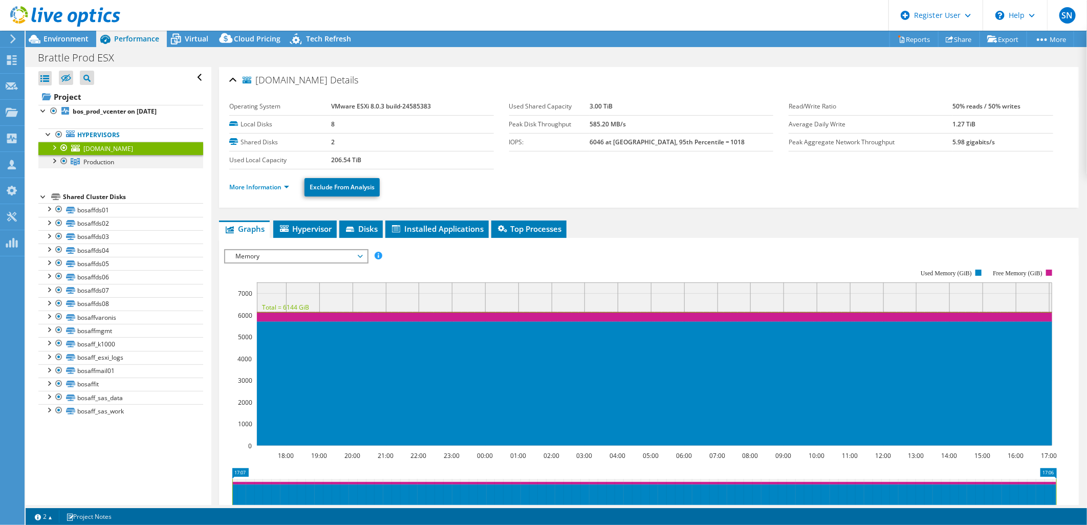
click at [54, 160] on div at bounding box center [54, 160] width 10 height 10
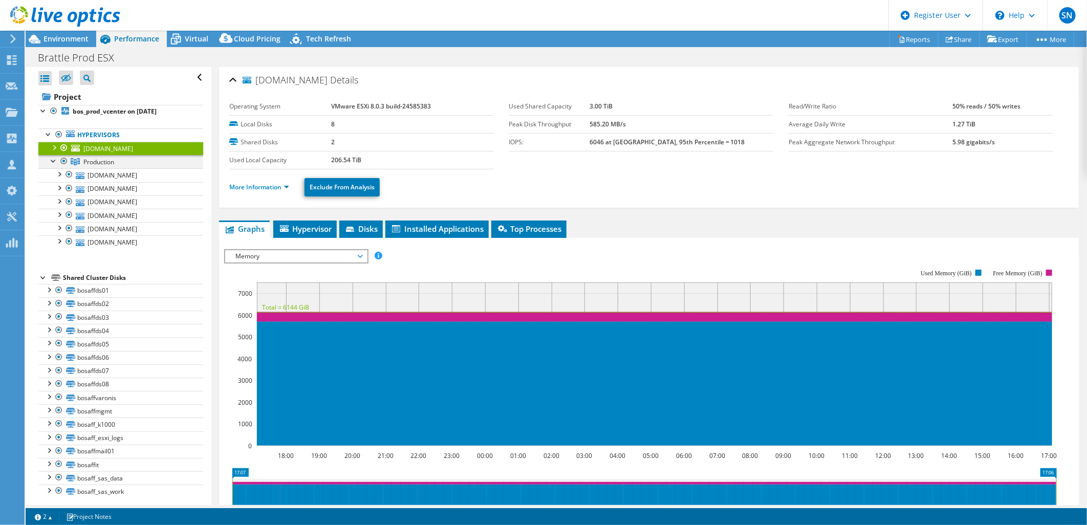
click at [54, 160] on div at bounding box center [54, 160] width 10 height 10
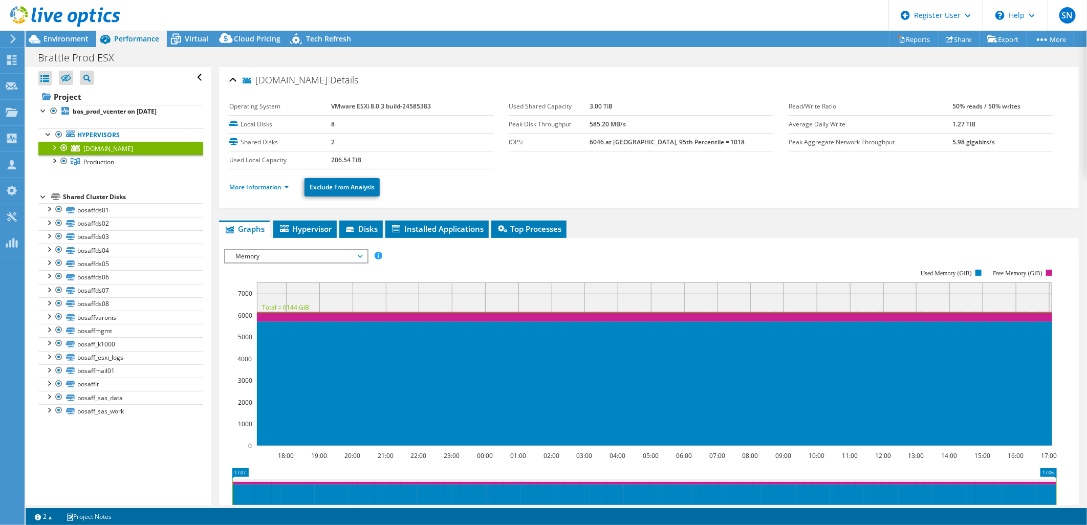
click at [63, 147] on div at bounding box center [64, 148] width 10 height 12
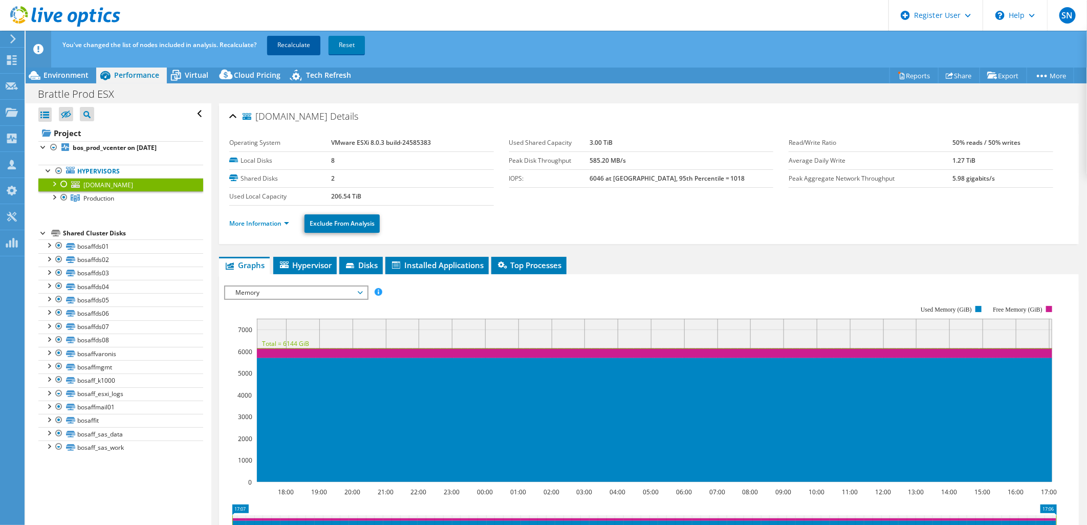
click at [304, 47] on link "Recalculate" at bounding box center [293, 45] width 53 height 18
click at [36, 78] on icon at bounding box center [35, 75] width 12 height 9
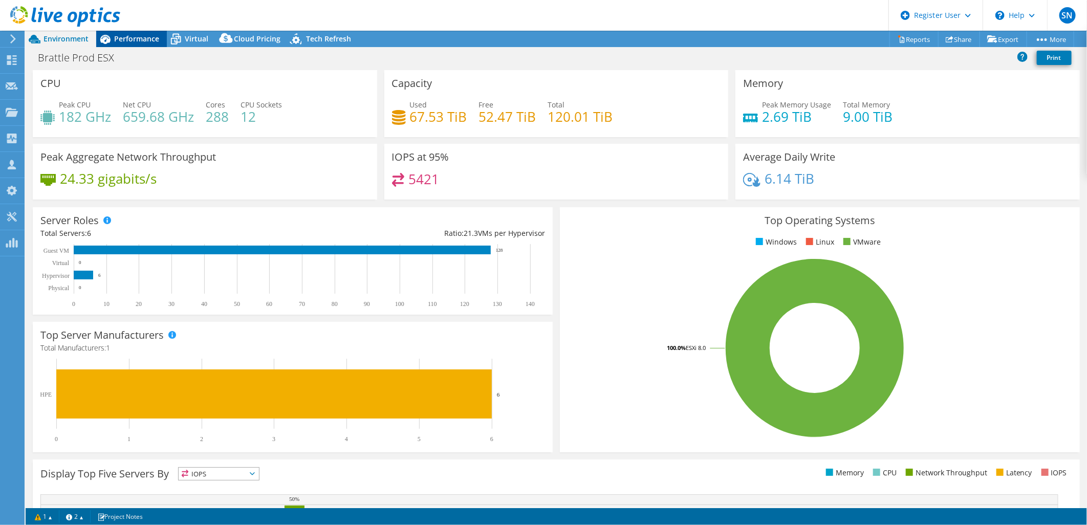
click at [146, 37] on span "Performance" at bounding box center [136, 39] width 45 height 10
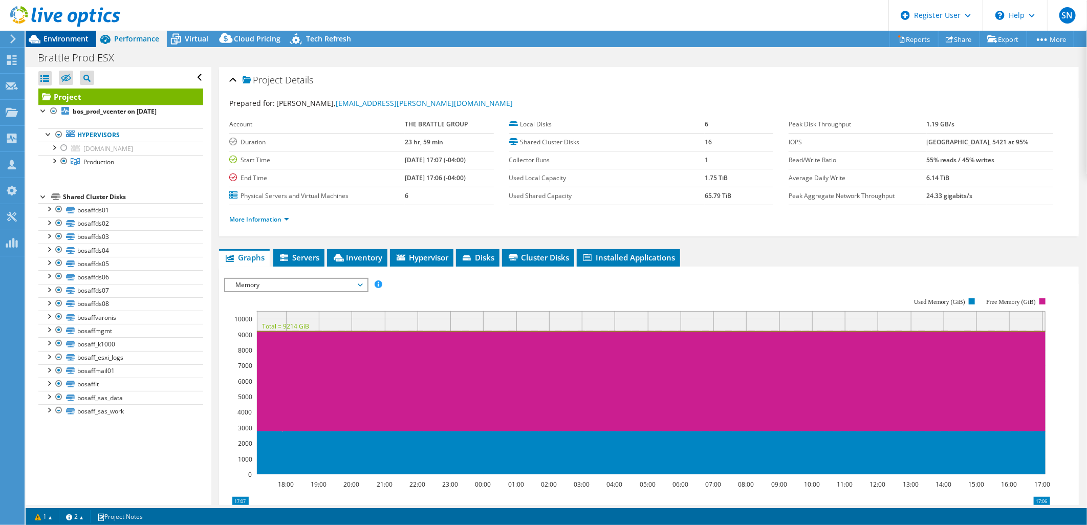
click at [65, 35] on span "Environment" at bounding box center [65, 39] width 45 height 10
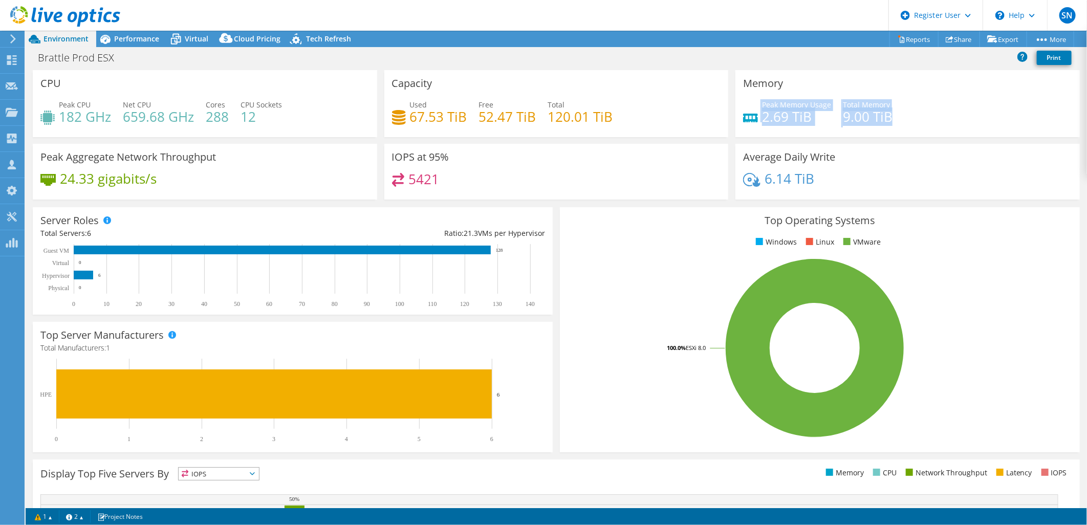
drag, startPoint x: 750, startPoint y: 115, endPoint x: 909, endPoint y: 129, distance: 159.8
click at [909, 129] on div "Peak Memory Usage 2.69 TiB Total Memory 9.00 TiB" at bounding box center [907, 115] width 329 height 33
drag, startPoint x: 909, startPoint y: 129, endPoint x: 780, endPoint y: 172, distance: 135.9
click at [904, 191] on div "6.14 TiB" at bounding box center [907, 183] width 329 height 21
click at [129, 36] on span "Performance" at bounding box center [136, 39] width 45 height 10
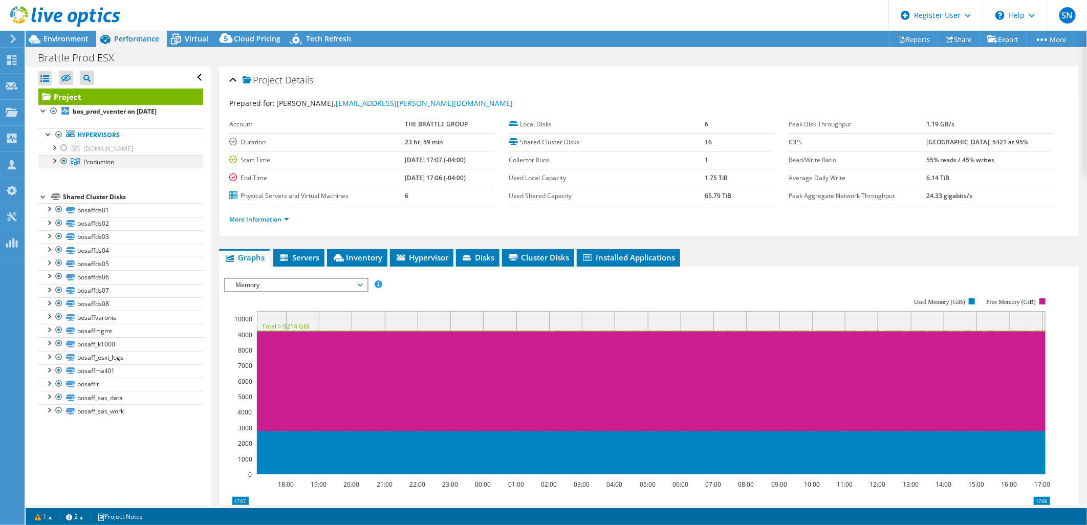
click at [64, 159] on div at bounding box center [64, 161] width 10 height 12
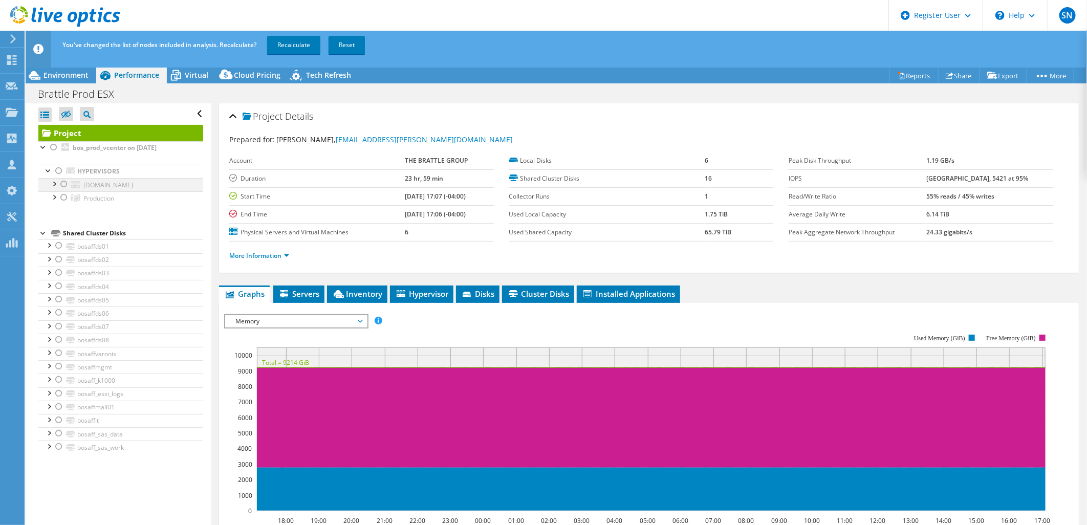
click at [64, 182] on div at bounding box center [64, 184] width 10 height 12
drag, startPoint x: 299, startPoint y: 46, endPoint x: 294, endPoint y: 50, distance: 6.6
click at [299, 47] on link "Recalculate" at bounding box center [293, 45] width 53 height 18
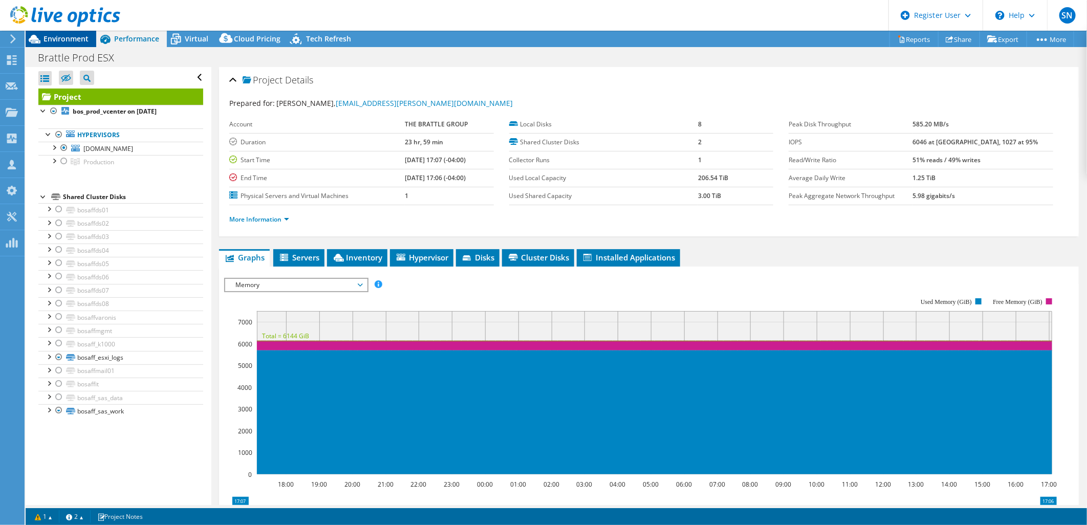
click at [71, 43] on span "Environment" at bounding box center [65, 39] width 45 height 10
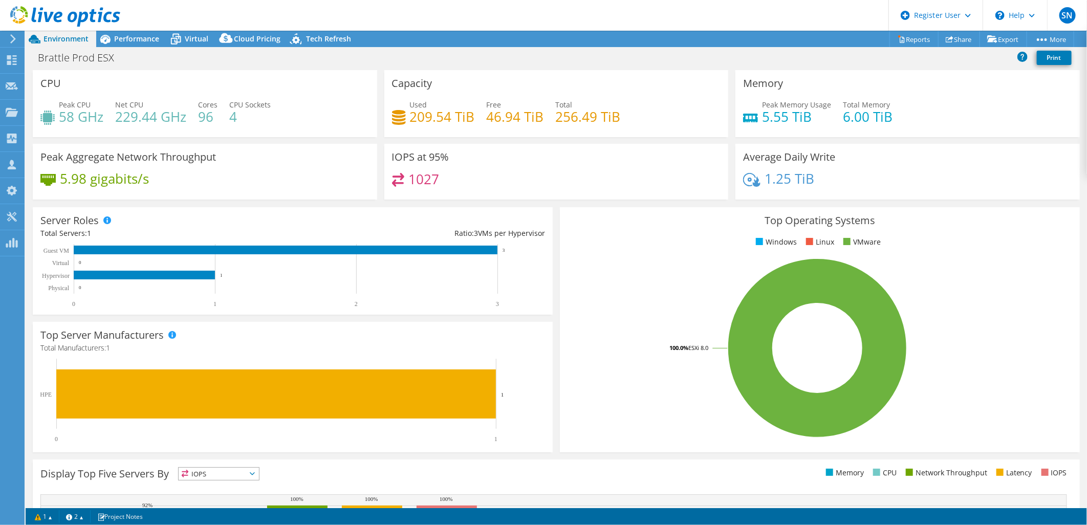
drag, startPoint x: 119, startPoint y: 35, endPoint x: 174, endPoint y: 189, distance: 164.3
click at [119, 35] on span "Performance" at bounding box center [136, 39] width 45 height 10
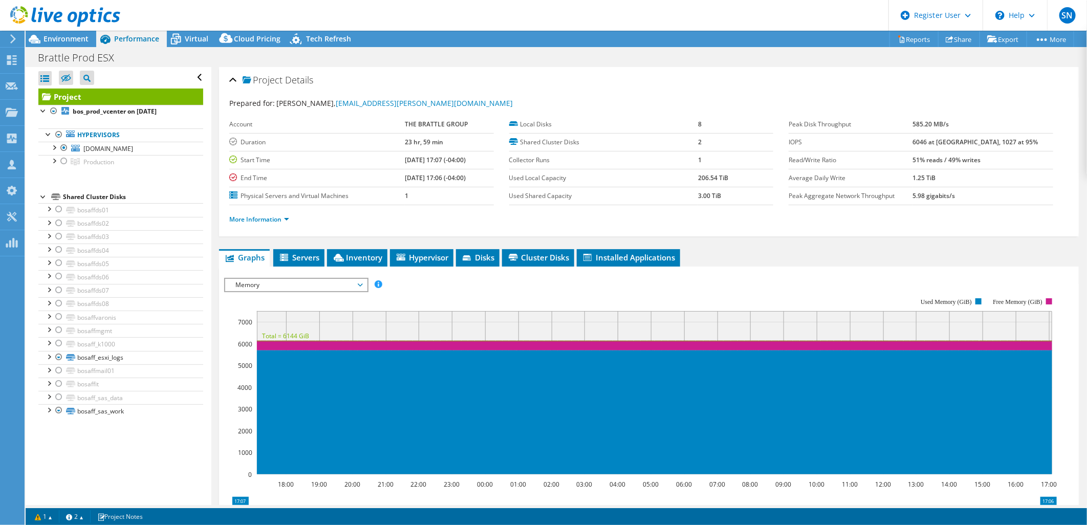
drag, startPoint x: 42, startPoint y: 37, endPoint x: 855, endPoint y: 44, distance: 813.5
click at [42, 37] on icon at bounding box center [35, 39] width 18 height 18
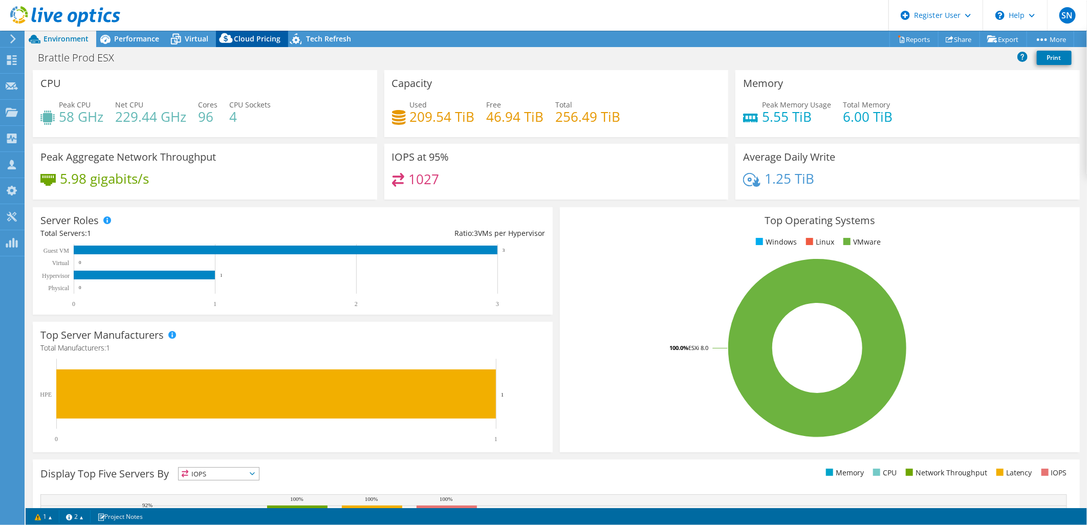
drag, startPoint x: 192, startPoint y: 37, endPoint x: 261, endPoint y: 42, distance: 69.3
click at [192, 37] on span "Virtual" at bounding box center [197, 39] width 24 height 10
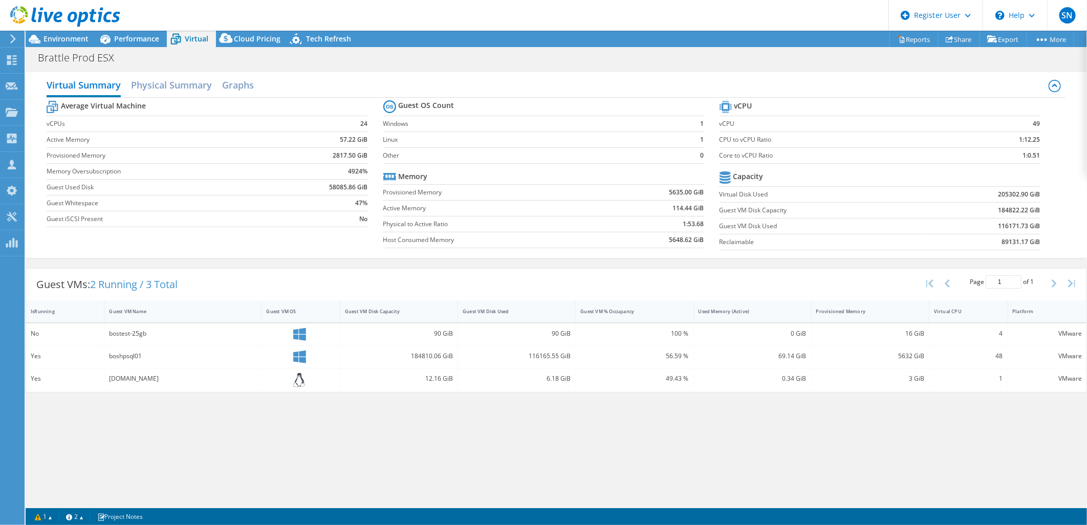
click at [1051, 128] on section "vCPU vCPU 49 CPU to vCPU Ratio 1:12.25 Core to vCPU Ratio 1:0.51 Capacity Virtu…" at bounding box center [887, 176] width 336 height 157
drag, startPoint x: 1051, startPoint y: 128, endPoint x: 1017, endPoint y: 165, distance: 50.7
click at [1017, 165] on section "vCPU vCPU 49 CPU to vCPU Ratio 1:12.25 Core to vCPU Ratio 1:0.51 Capacity Virtu…" at bounding box center [887, 176] width 336 height 157
click at [121, 364] on div "boshpsql01" at bounding box center [182, 357] width 157 height 22
drag, startPoint x: 121, startPoint y: 356, endPoint x: 133, endPoint y: 362, distance: 13.3
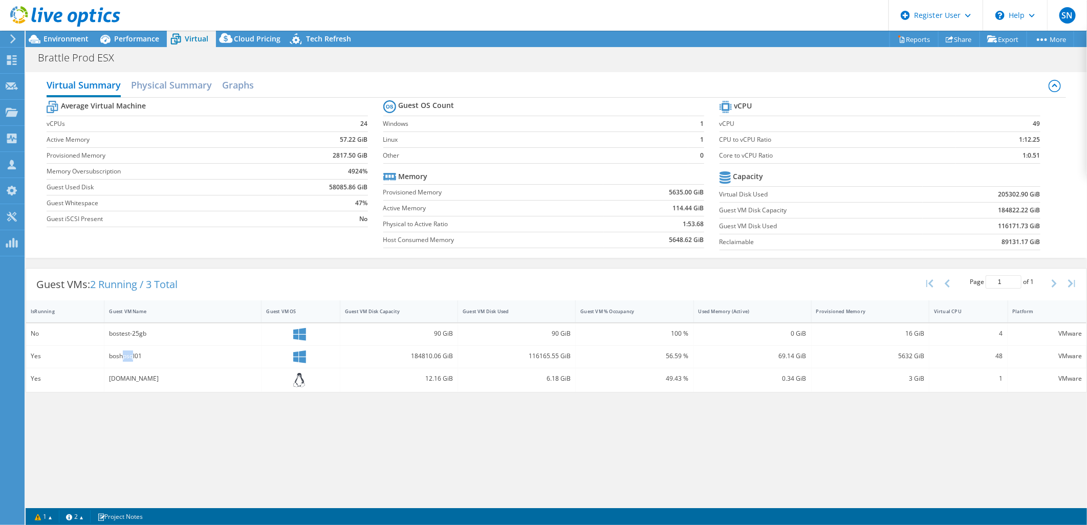
click at [133, 362] on div "boshpsql01" at bounding box center [182, 357] width 157 height 22
drag, startPoint x: 133, startPoint y: 362, endPoint x: 112, endPoint y: 391, distance: 36.2
click at [125, 391] on div "Guest VMs: 2 Running / 3 Total Page 1 of 1 5 rows 10 rows 20 rows 25 rows 50 ro…" at bounding box center [556, 330] width 1061 height 125
drag, startPoint x: 123, startPoint y: 39, endPoint x: 118, endPoint y: 39, distance: 5.1
click at [123, 39] on span "Performance" at bounding box center [136, 39] width 45 height 10
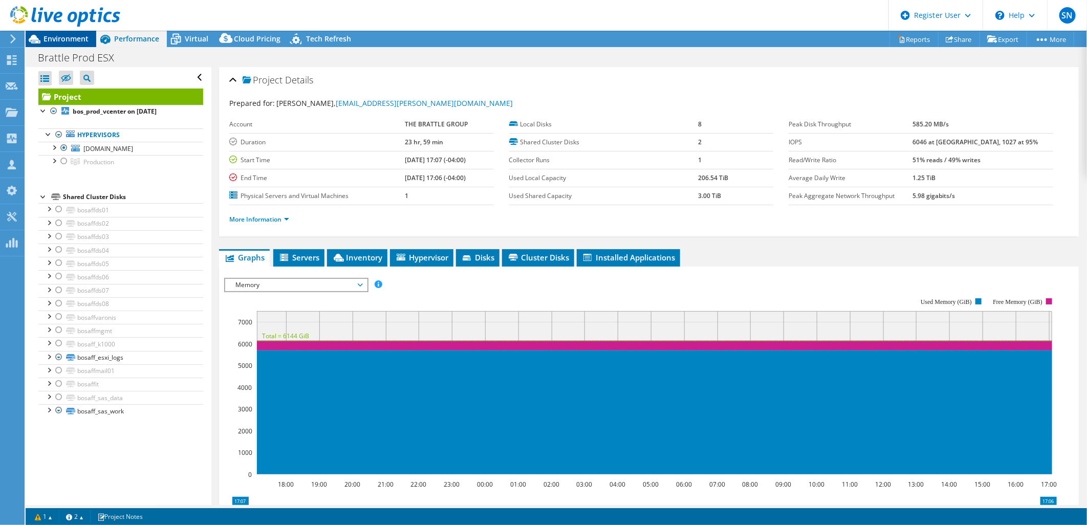
click at [81, 42] on span "Environment" at bounding box center [65, 39] width 45 height 10
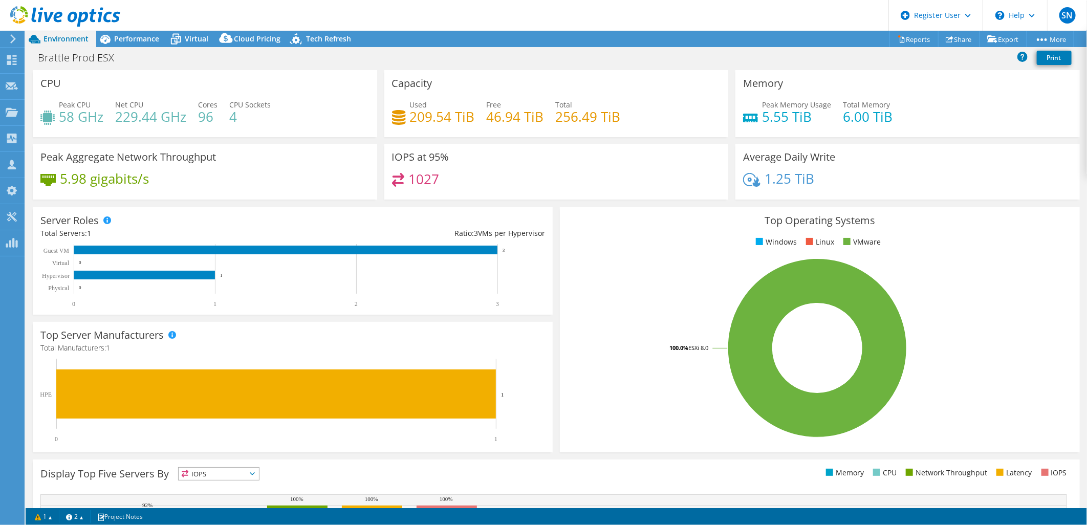
click at [641, 248] on div "Top Operating Systems Windows Linux VMware 100.0% ESXi 8.0" at bounding box center [820, 329] width 520 height 245
drag, startPoint x: 620, startPoint y: 307, endPoint x: 631, endPoint y: 224, distance: 83.6
click at [620, 307] on rect at bounding box center [816, 347] width 499 height 179
click at [151, 42] on span "Performance" at bounding box center [136, 39] width 45 height 10
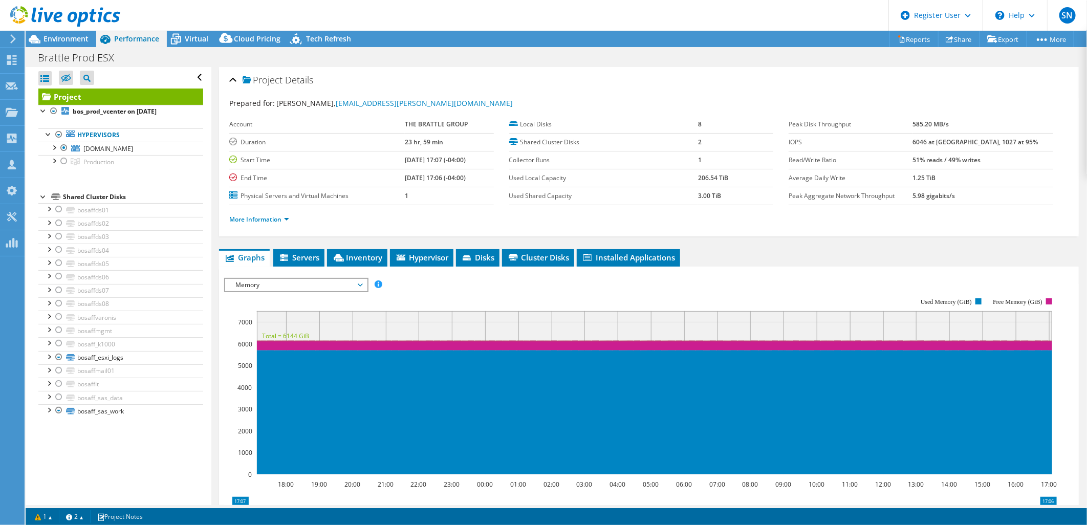
drag, startPoint x: 918, startPoint y: 121, endPoint x: 863, endPoint y: 112, distance: 56.1
click at [913, 121] on label "Peak Disk Throughput" at bounding box center [850, 124] width 124 height 10
drag, startPoint x: 64, startPoint y: 162, endPoint x: 87, endPoint y: 152, distance: 24.5
click at [64, 162] on div at bounding box center [64, 161] width 10 height 12
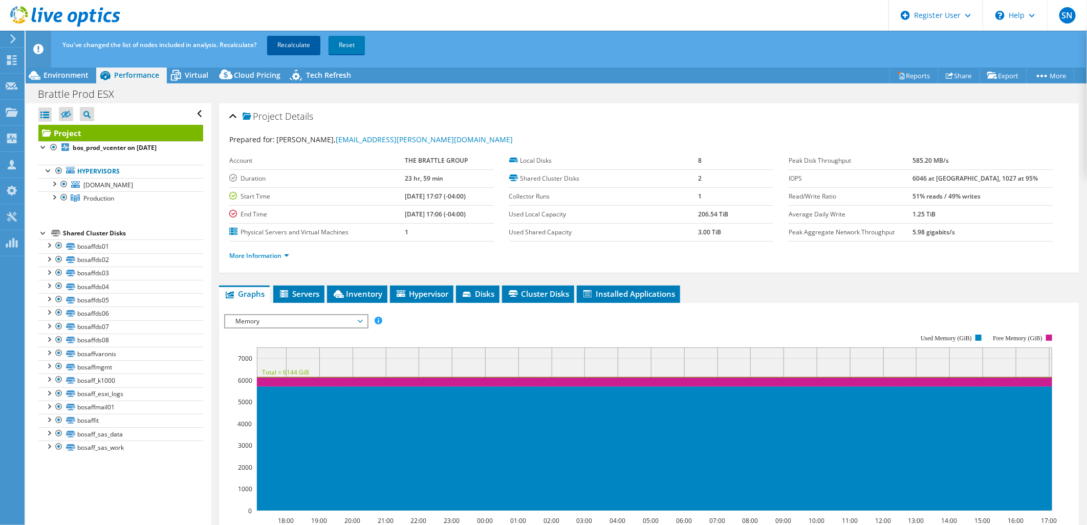
click at [306, 42] on link "Recalculate" at bounding box center [293, 45] width 53 height 18
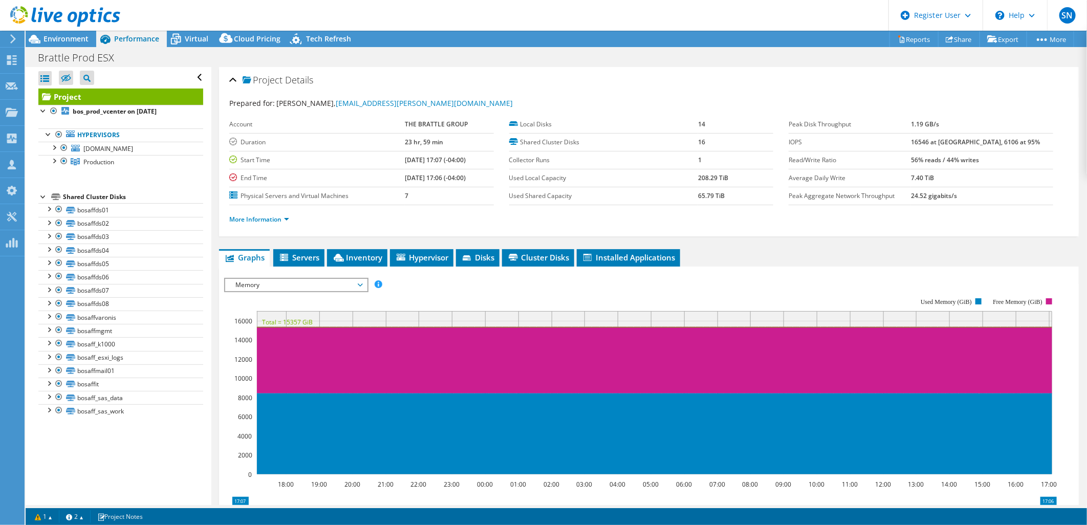
click at [913, 227] on div "More Information" at bounding box center [648, 219] width 839 height 29
click at [196, 34] on span "Virtual" at bounding box center [197, 39] width 24 height 10
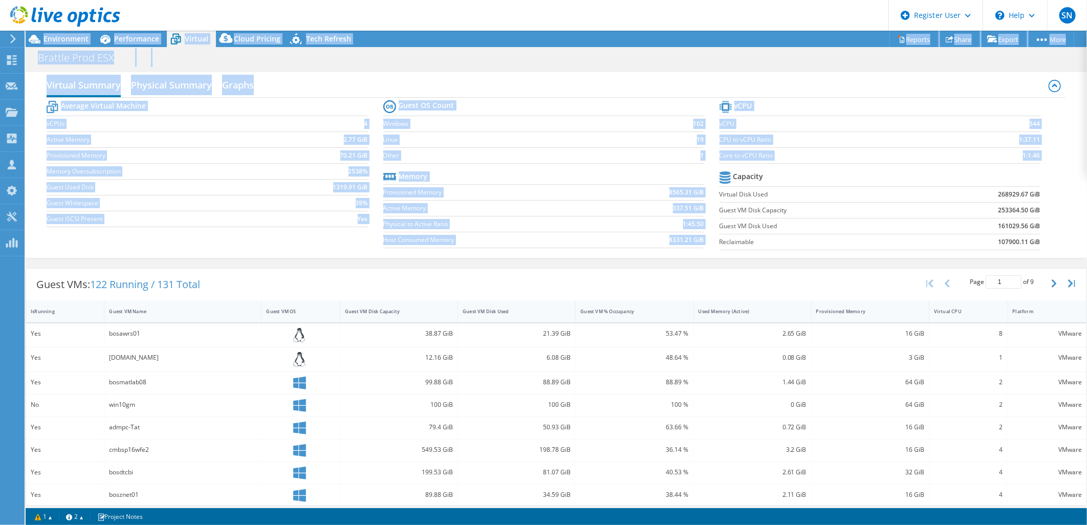
click at [1086, 232] on html "SN Dell User [PERSON_NAME] [PERSON_NAME][EMAIL_ADDRESS][PERSON_NAME][DOMAIN_NAM…" at bounding box center [543, 262] width 1087 height 525
click at [67, 33] on div at bounding box center [60, 17] width 120 height 34
click at [68, 38] on span "Environment" at bounding box center [65, 39] width 45 height 10
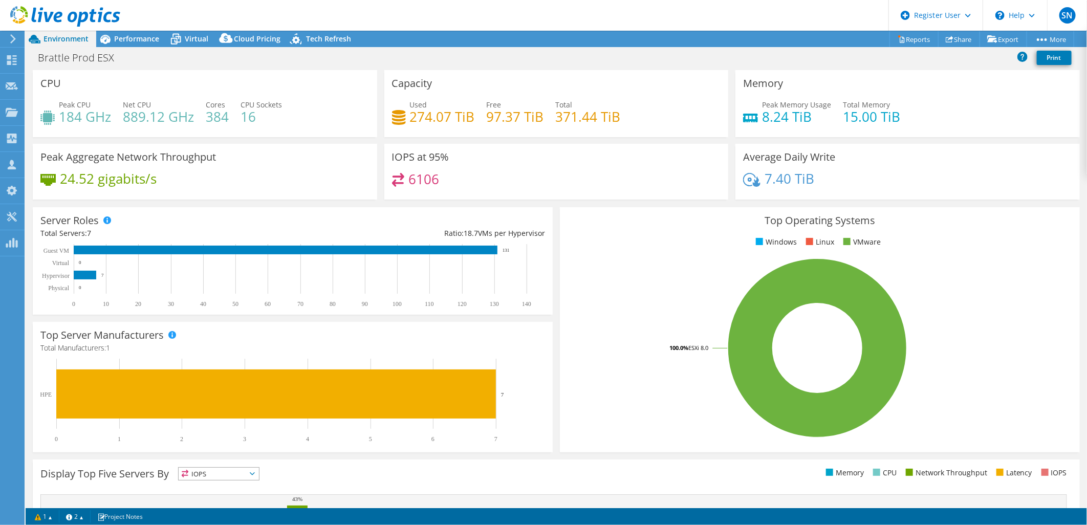
click at [510, 228] on div "Ratio: 18.7 VMs per Hypervisor" at bounding box center [419, 233] width 252 height 11
click at [146, 33] on div "Performance" at bounding box center [131, 39] width 71 height 16
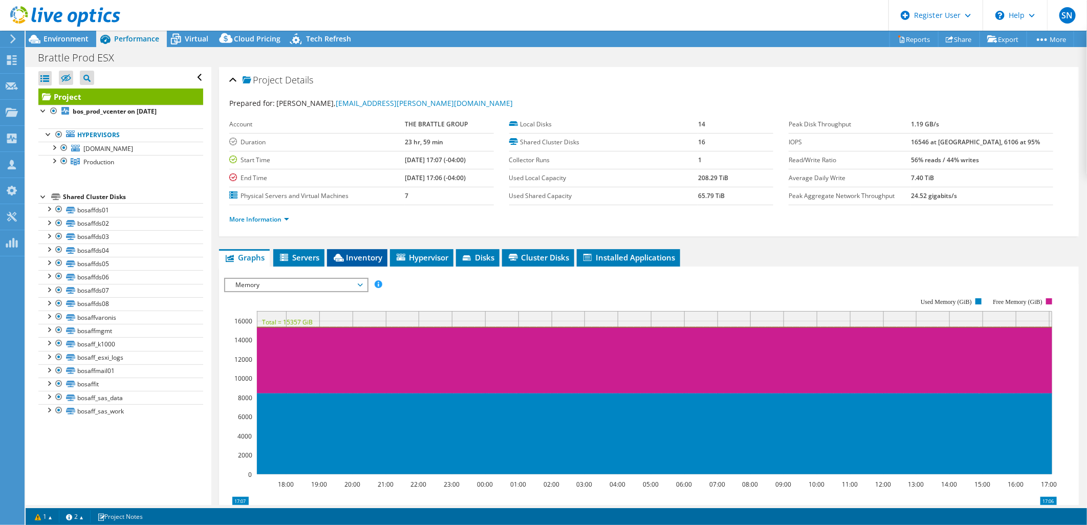
click at [350, 249] on li "Inventory" at bounding box center [357, 257] width 60 height 17
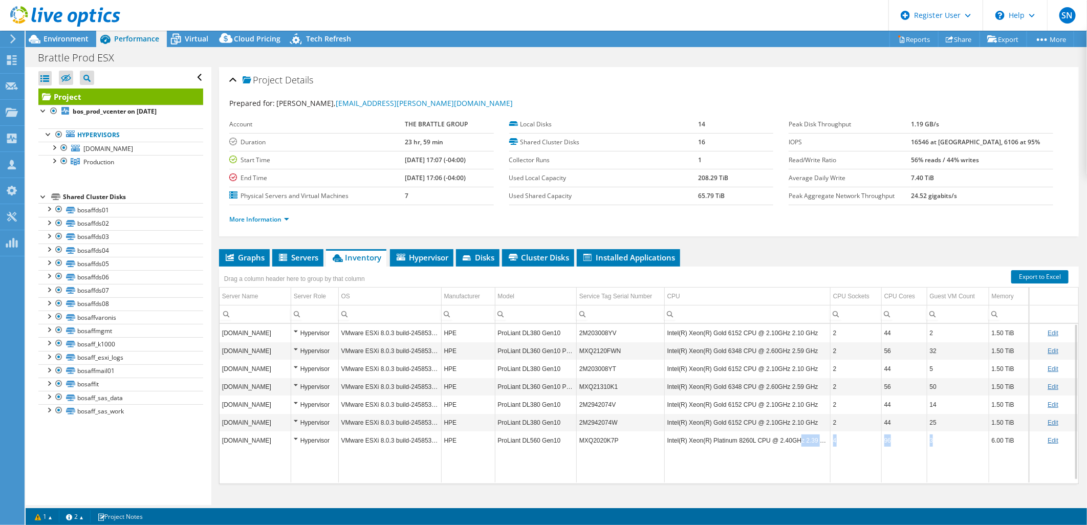
drag, startPoint x: 933, startPoint y: 434, endPoint x: 953, endPoint y: 434, distance: 20.0
click at [953, 434] on tr "[DOMAIN_NAME] Hypervisor VMware ESXi 8.0.3 build-24585383 HPE ProLiant DL560 Ge…" at bounding box center [648, 440] width 859 height 18
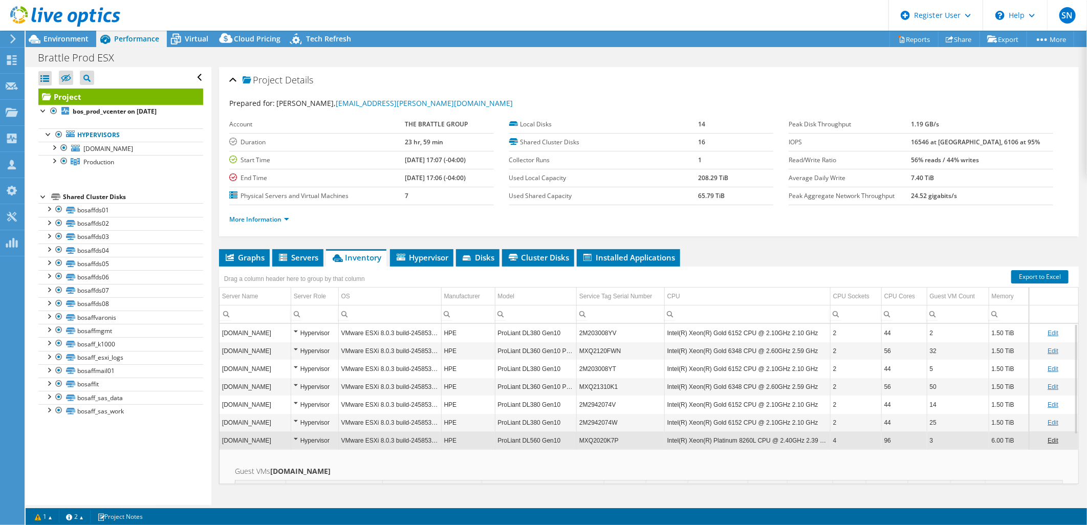
click at [461, 461] on td "Guest VMs [DOMAIN_NAME] Is Running GVN GVHN GVOS GVDCF GVDUF Used Memory MF CMF…" at bounding box center [648, 509] width 859 height 120
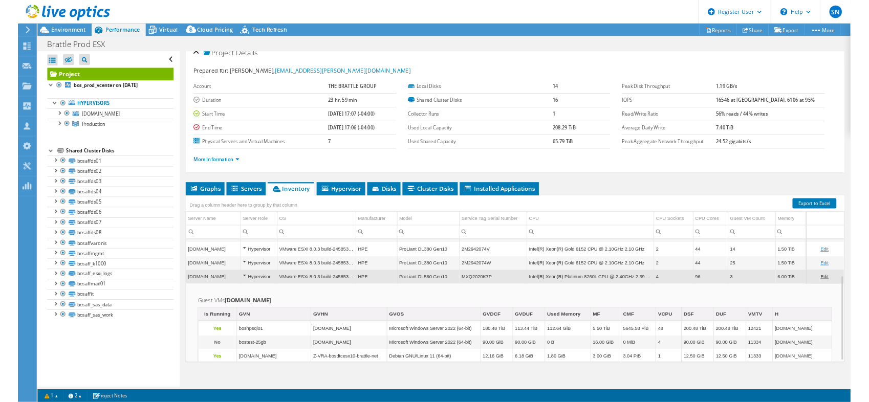
scroll to position [17, 0]
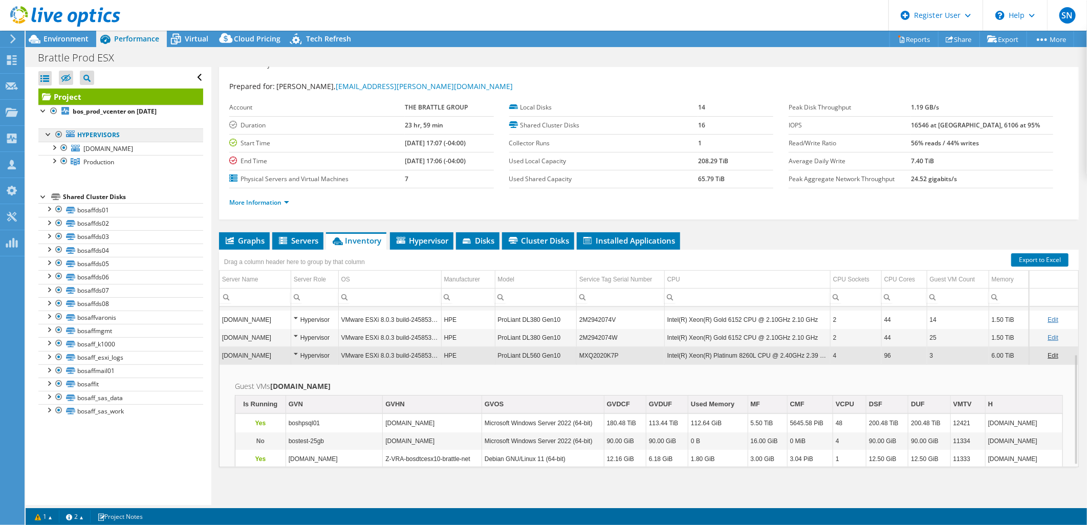
drag, startPoint x: 64, startPoint y: 147, endPoint x: 83, endPoint y: 129, distance: 25.7
click at [64, 147] on div at bounding box center [64, 148] width 10 height 12
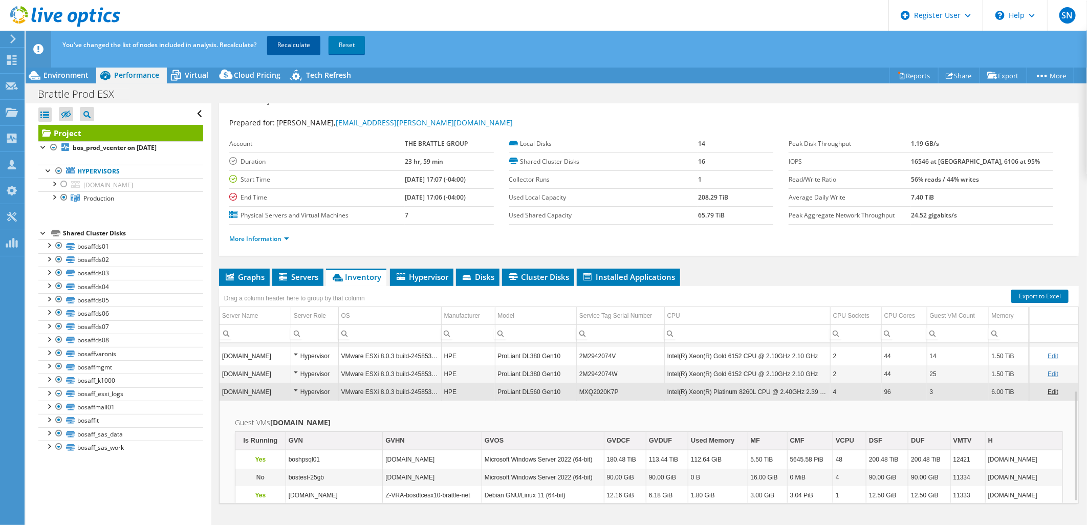
click at [305, 38] on link "Recalculate" at bounding box center [293, 45] width 53 height 18
click at [81, 72] on span "Environment" at bounding box center [65, 75] width 45 height 10
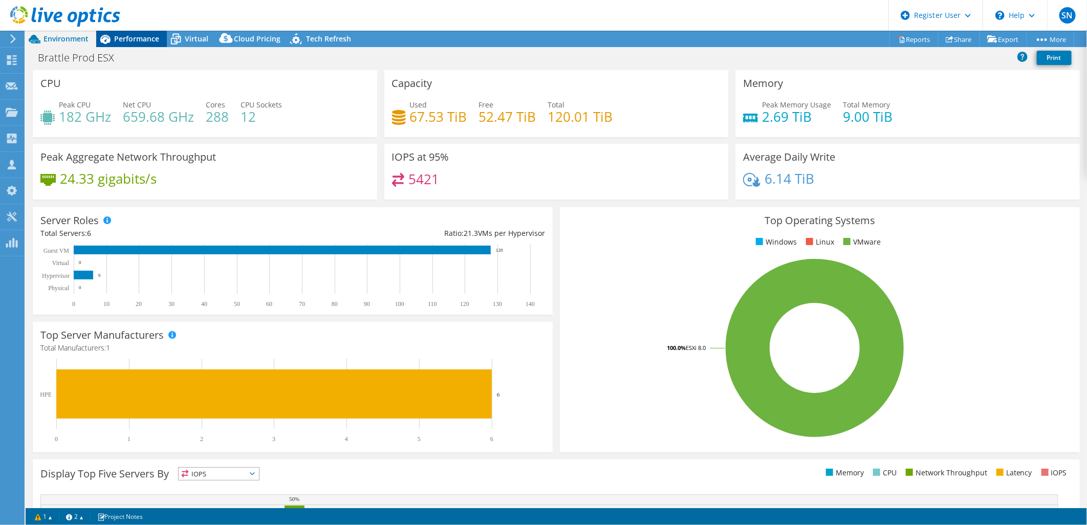
click at [141, 43] on div "Performance" at bounding box center [131, 39] width 71 height 16
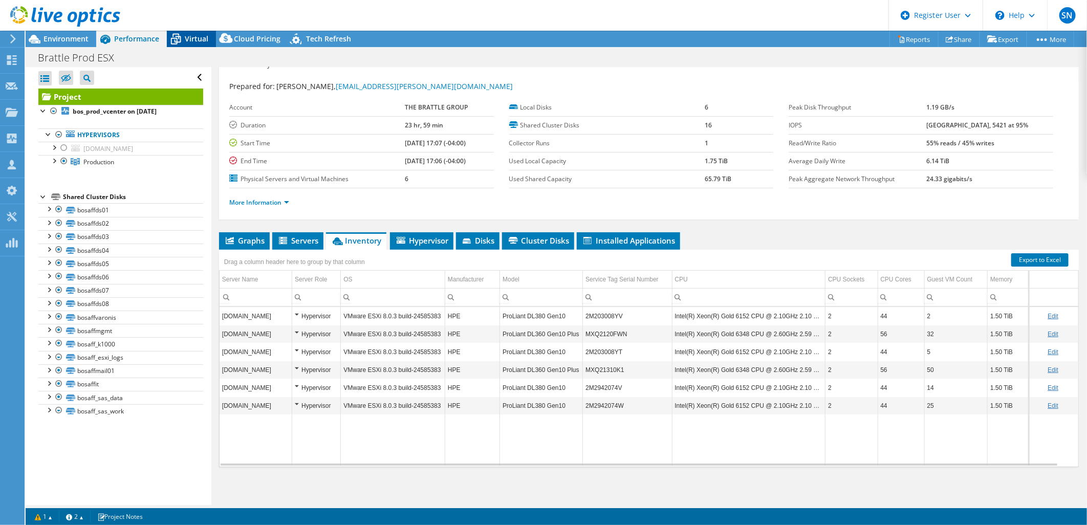
click at [195, 39] on span "Virtual" at bounding box center [197, 39] width 24 height 10
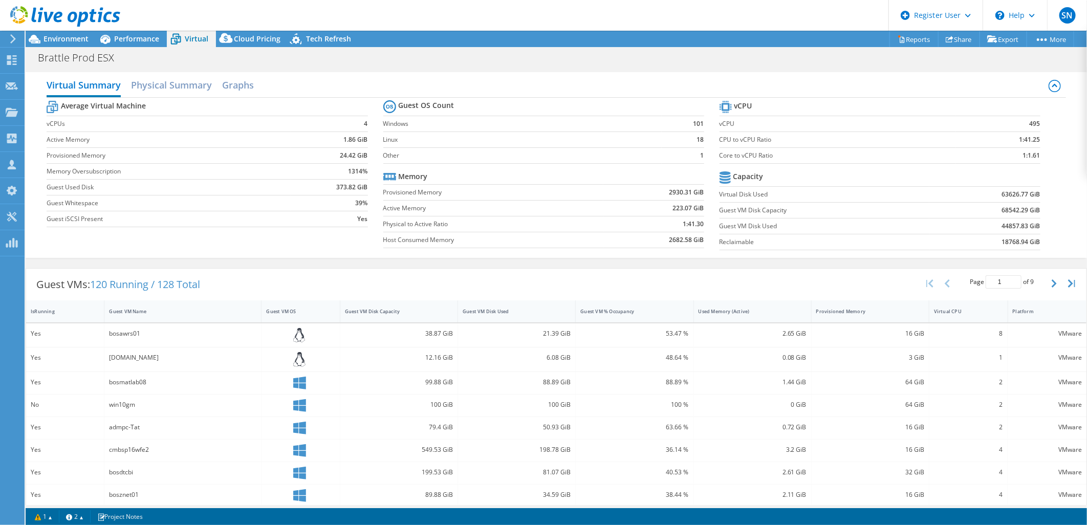
click at [78, 29] on div at bounding box center [60, 17] width 120 height 34
click at [78, 35] on span "Environment" at bounding box center [65, 39] width 45 height 10
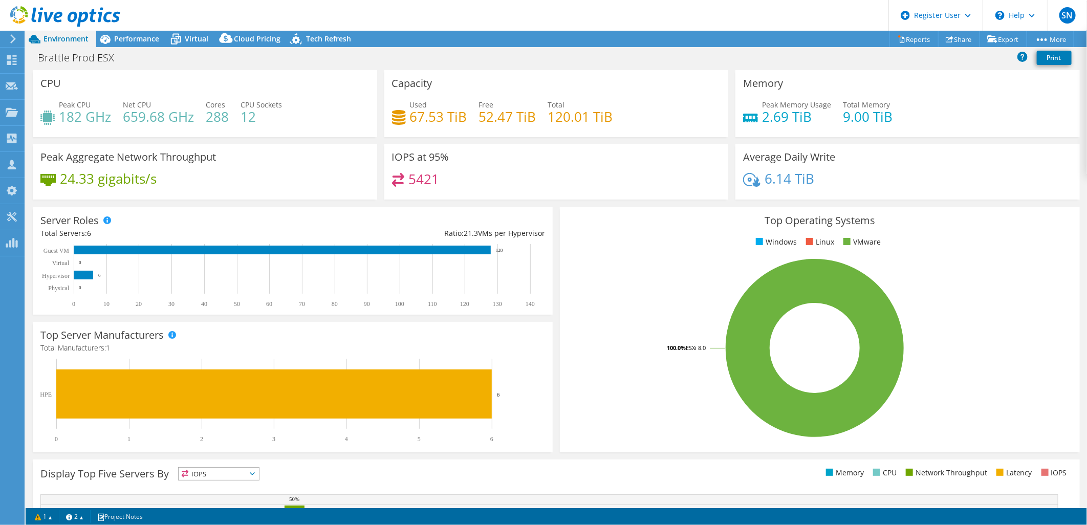
click at [548, 55] on div "Brattle Prod ESX Print" at bounding box center [556, 57] width 1061 height 19
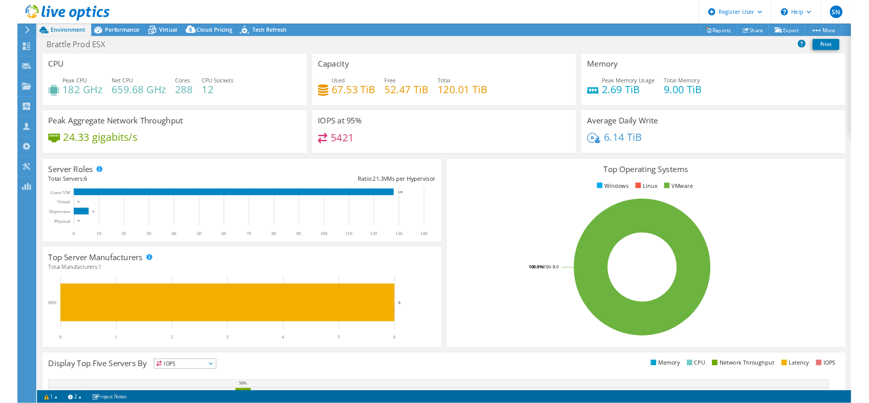
scroll to position [16, 0]
